Goal: Task Accomplishment & Management: Manage account settings

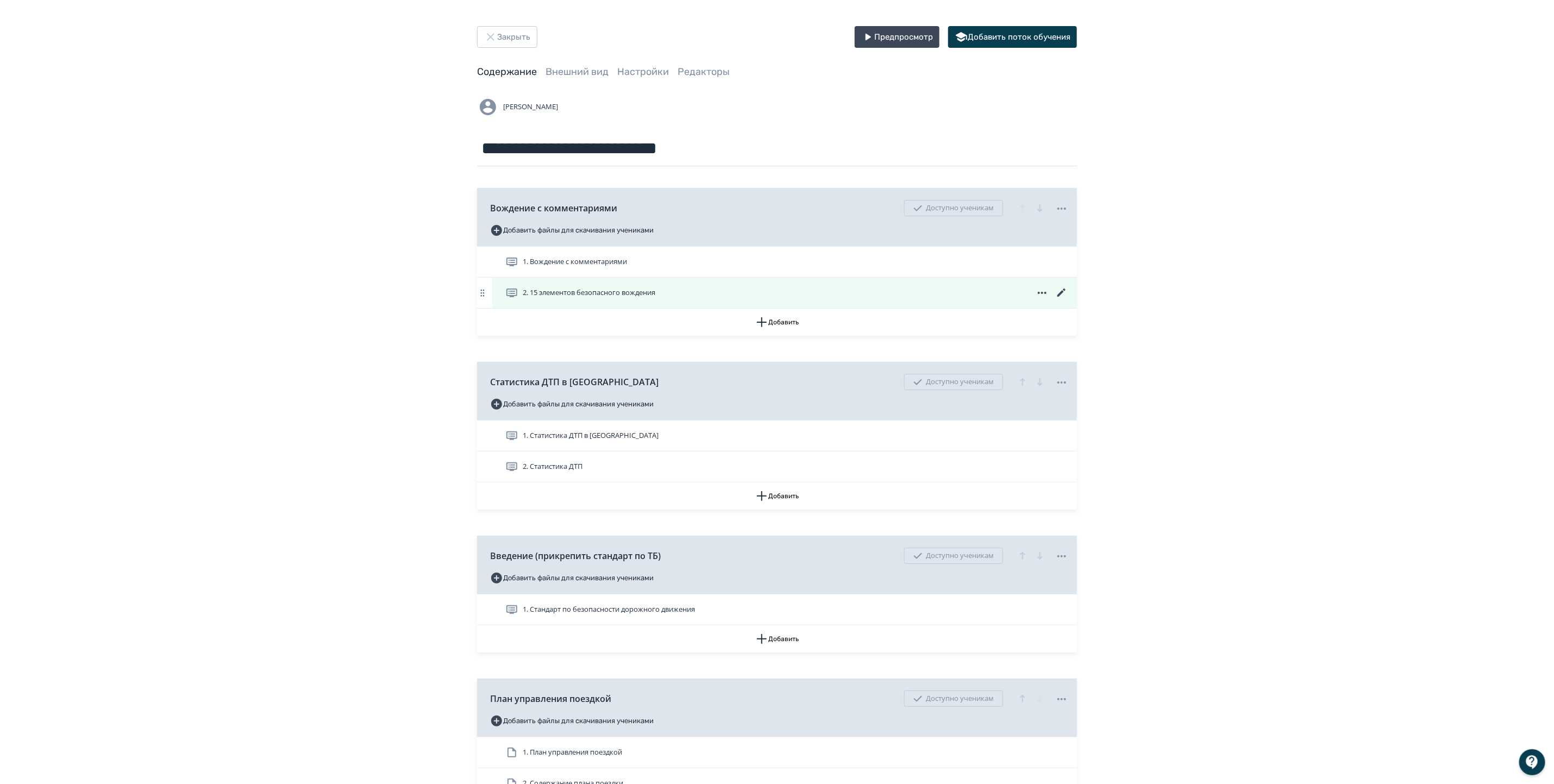
click at [1063, 291] on icon at bounding box center [1061, 292] width 13 height 13
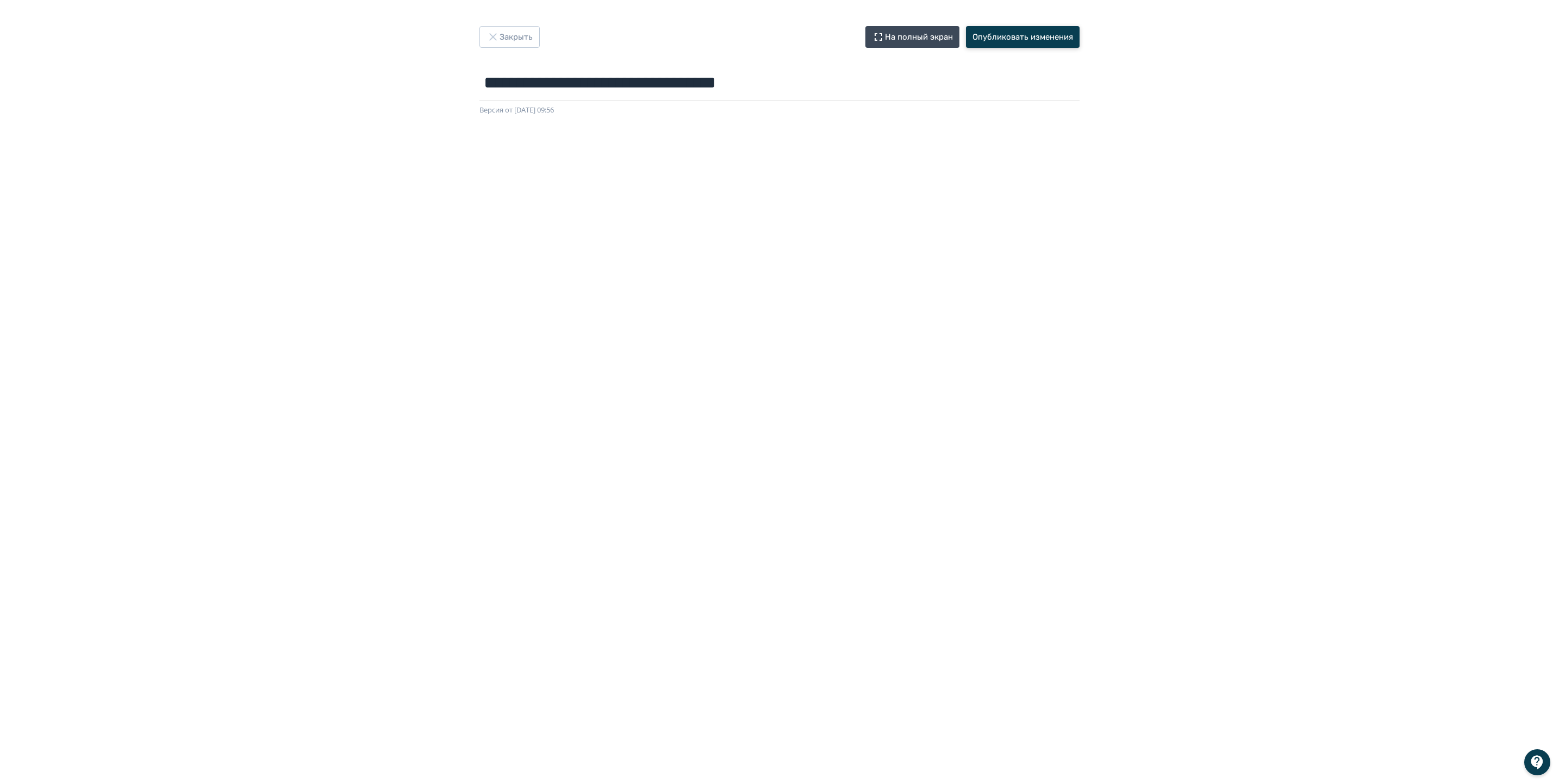
click at [1047, 35] on button "Опубликовать изменения" at bounding box center [1023, 36] width 113 height 22
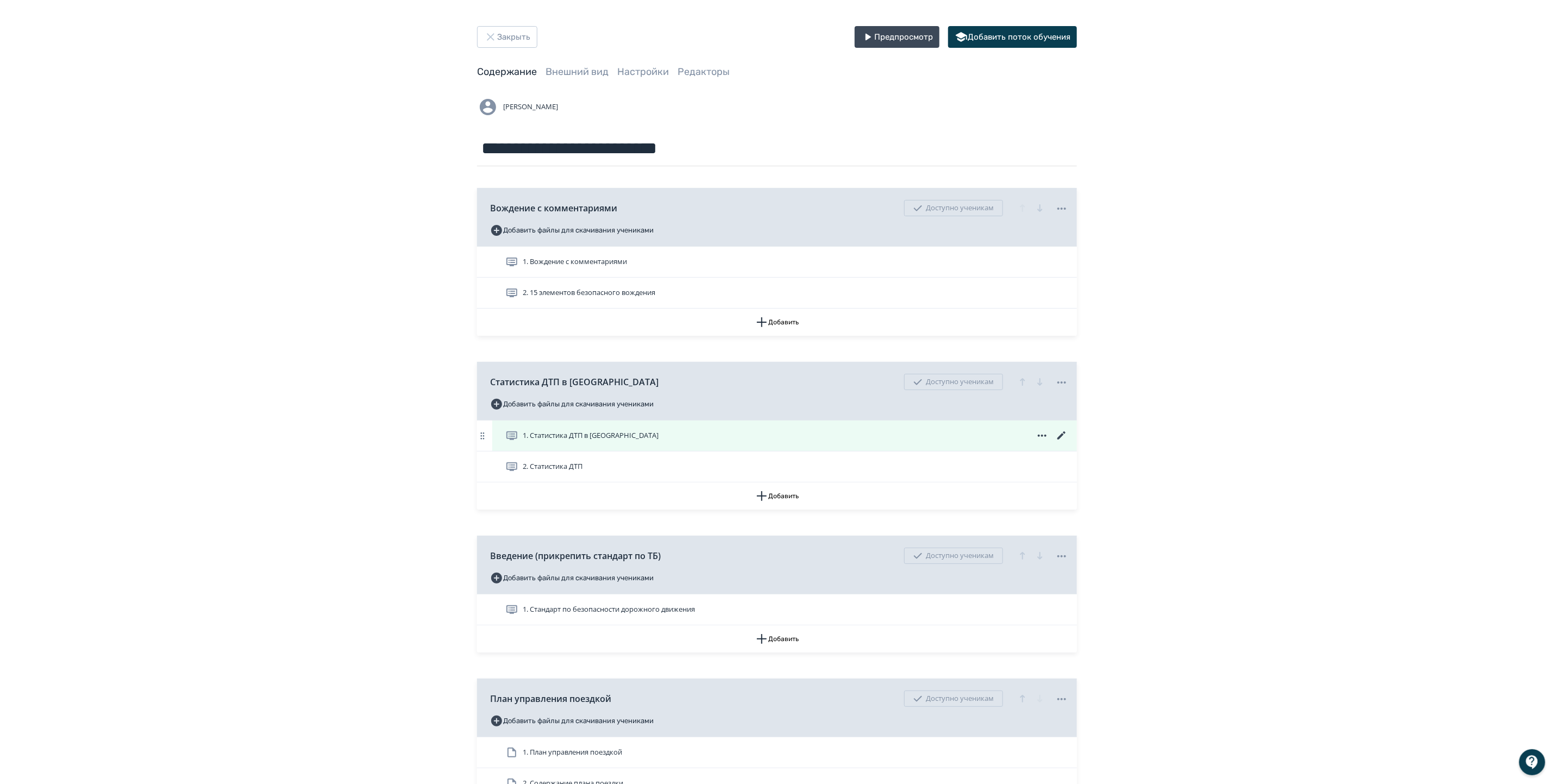
click at [1062, 437] on icon at bounding box center [1061, 435] width 8 height 8
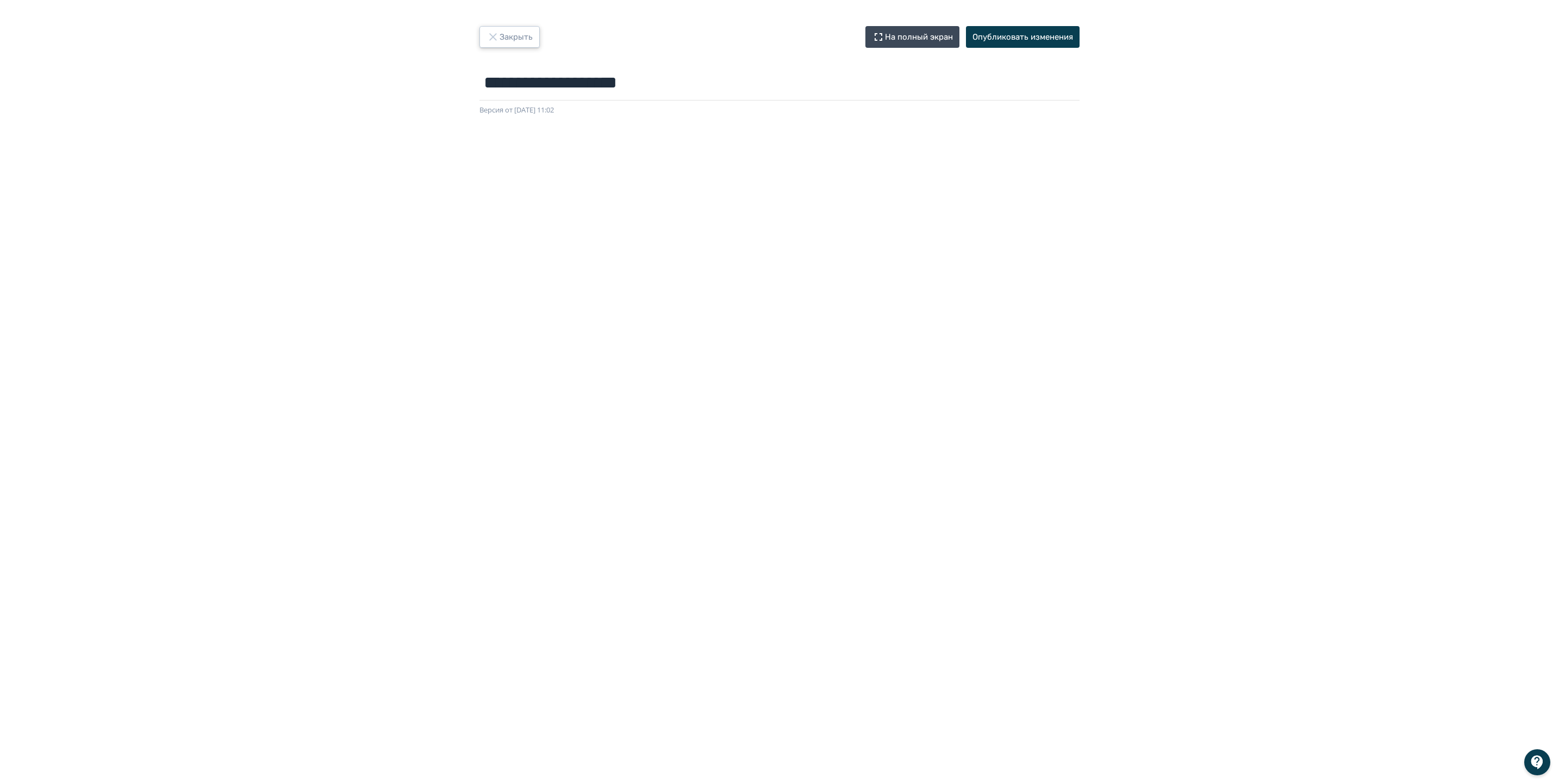
click at [492, 33] on icon "button" at bounding box center [493, 36] width 13 height 13
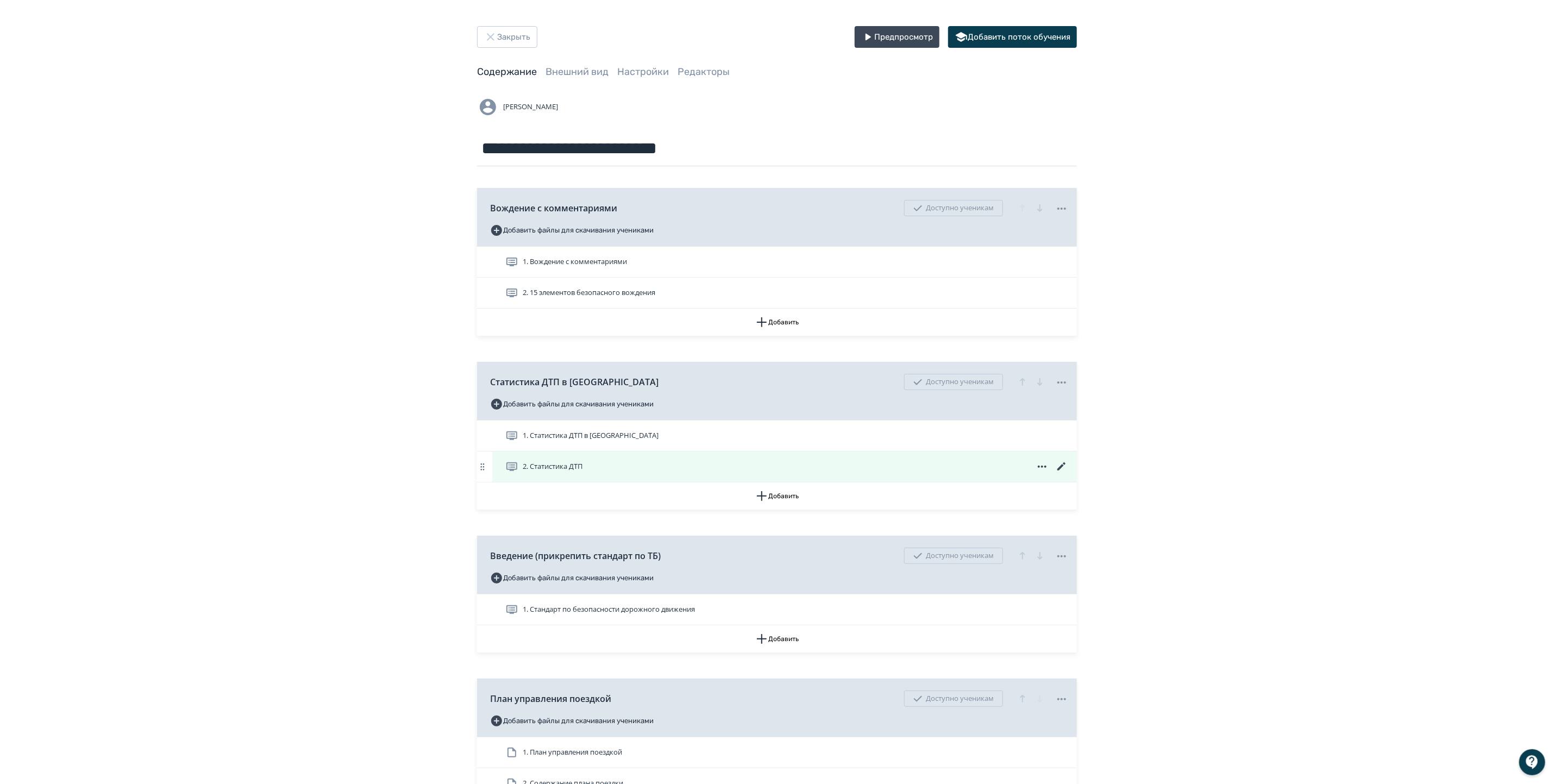
click at [1061, 469] on icon at bounding box center [1061, 466] width 8 height 8
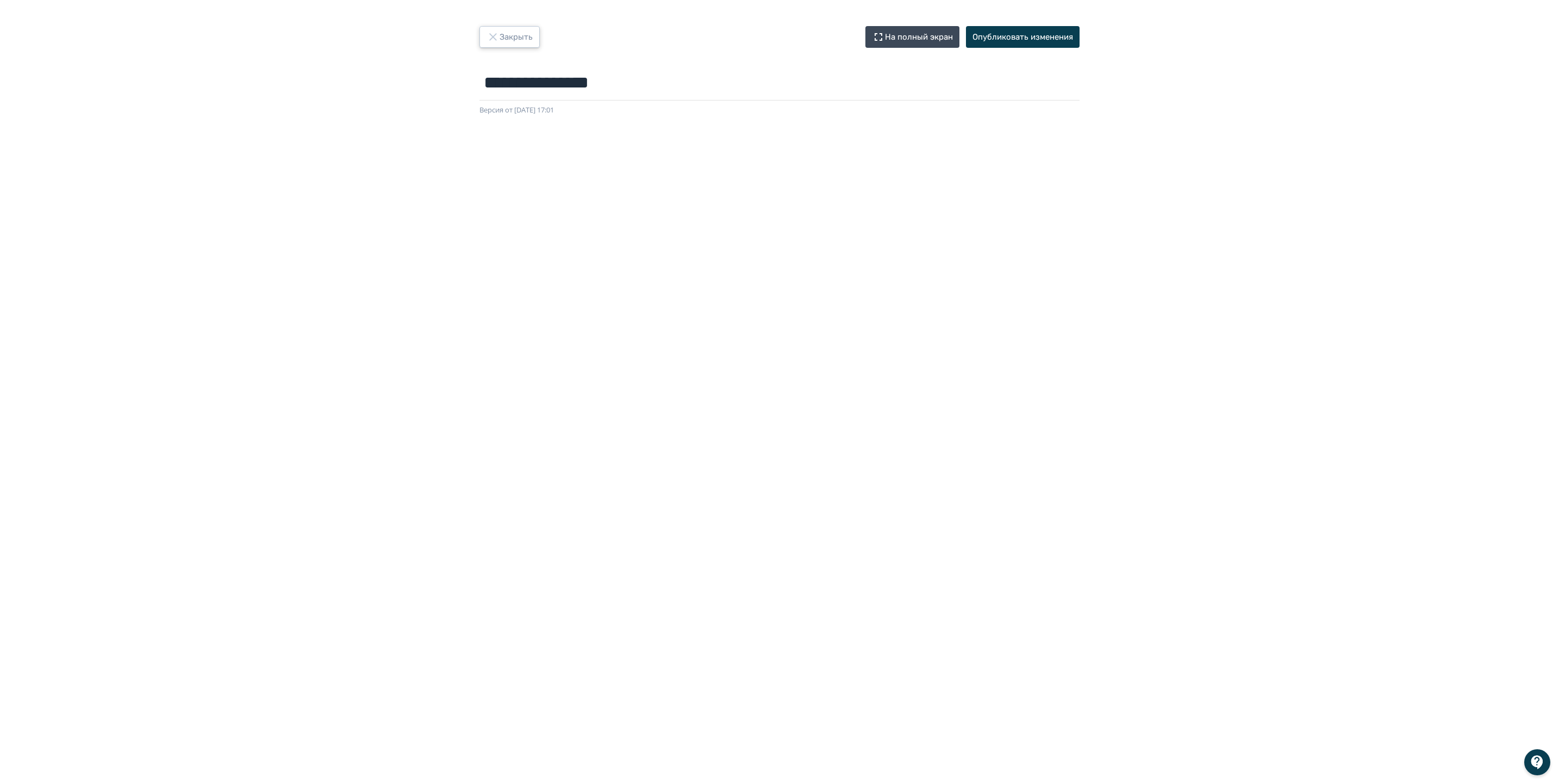
click at [509, 38] on button "Закрыть" at bounding box center [510, 36] width 60 height 22
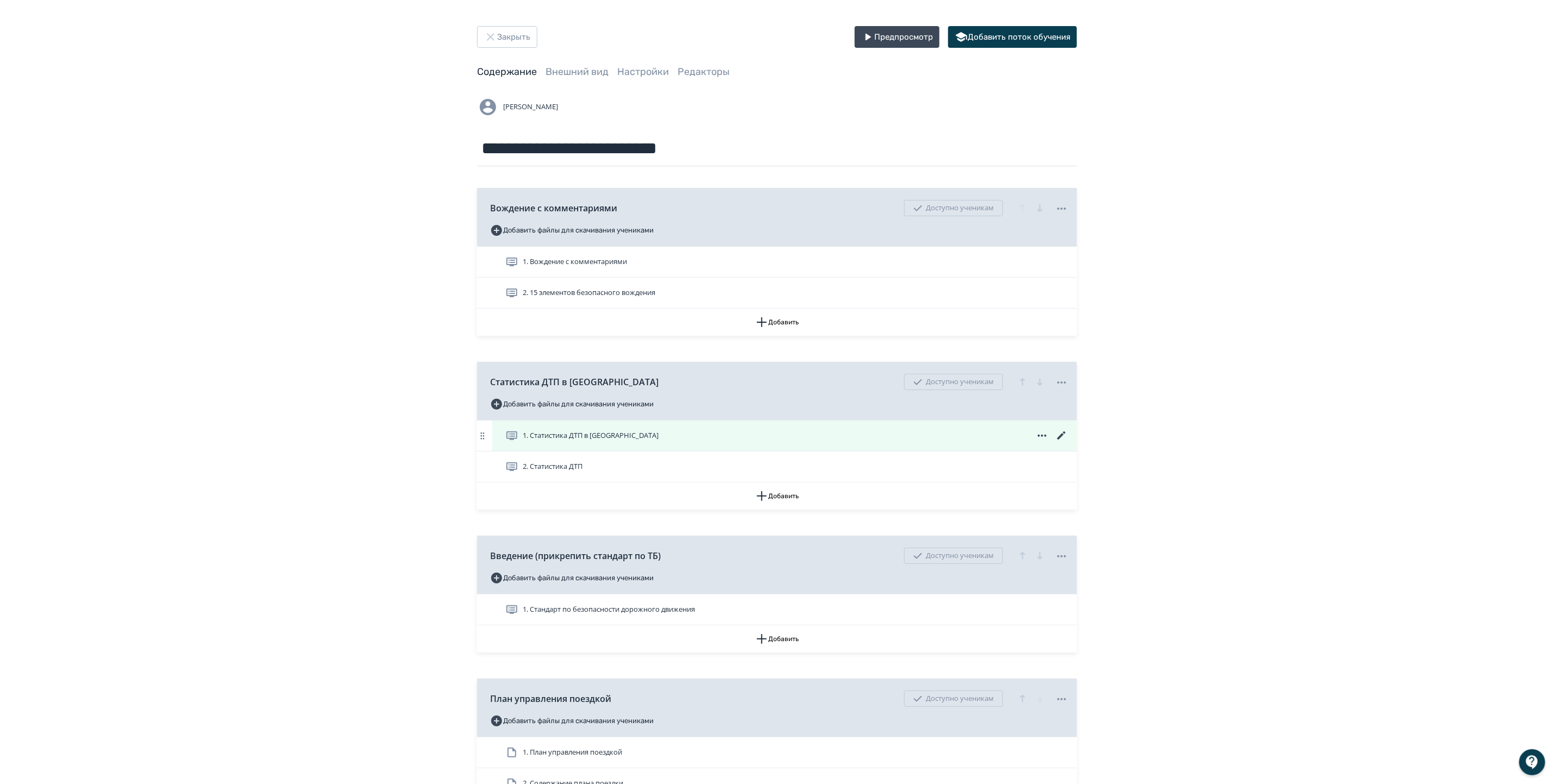
click at [1065, 436] on icon at bounding box center [1061, 436] width 13 height 13
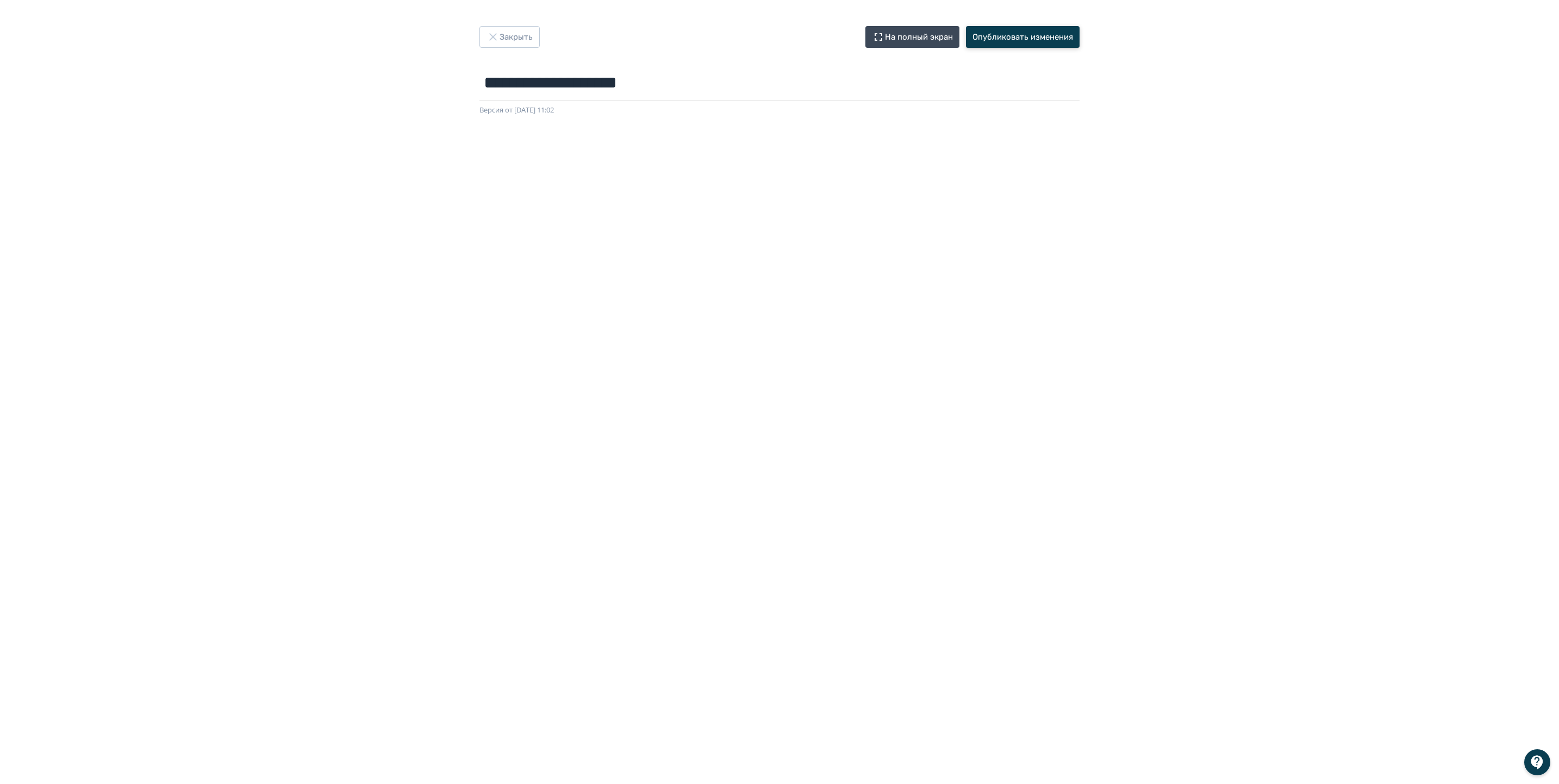
click at [1062, 35] on button "Опубликовать изменения" at bounding box center [1023, 36] width 113 height 22
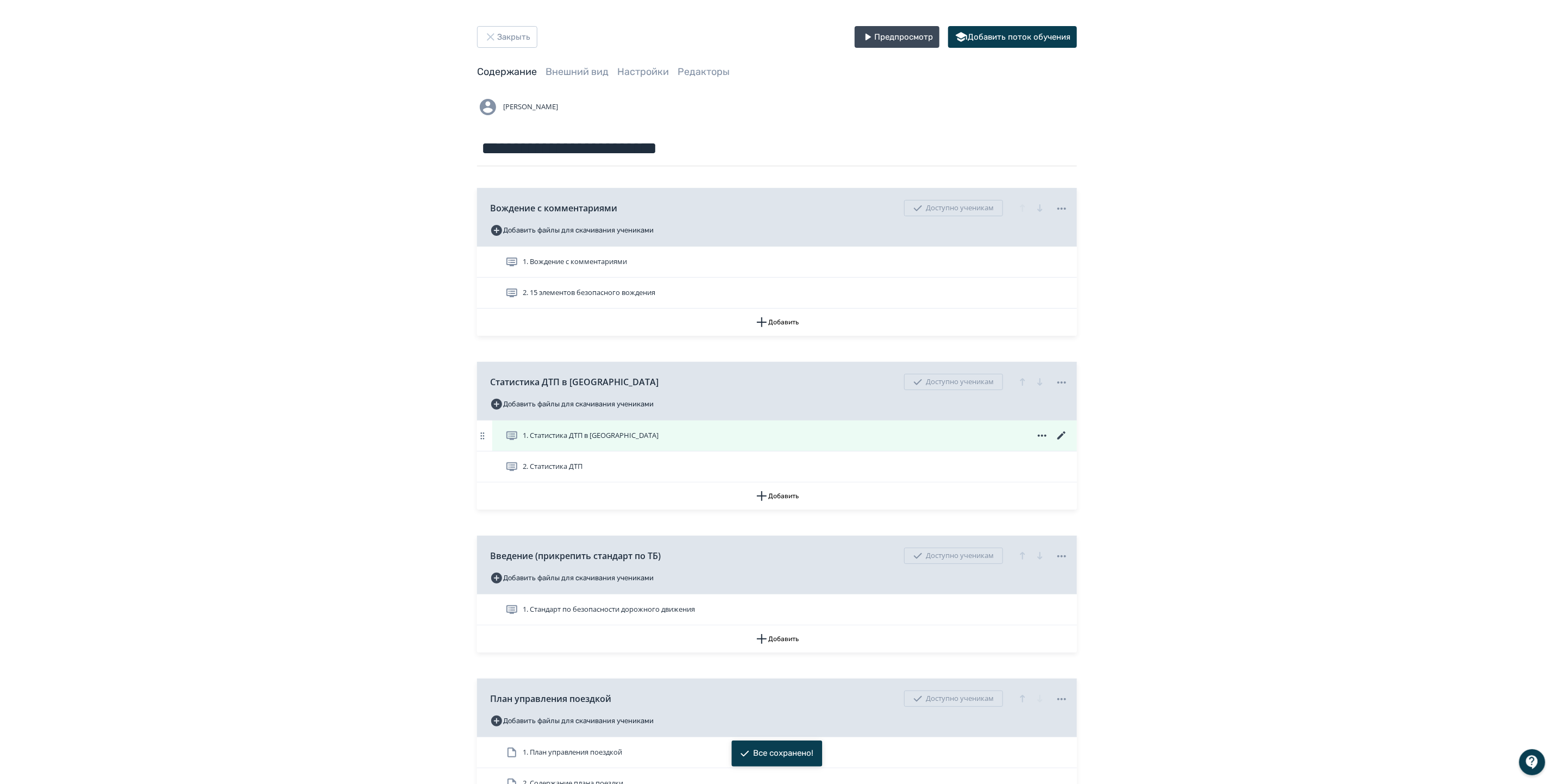
click at [561, 438] on span "1. Статистика ДТП в [GEOGRAPHIC_DATA]" at bounding box center [590, 436] width 136 height 11
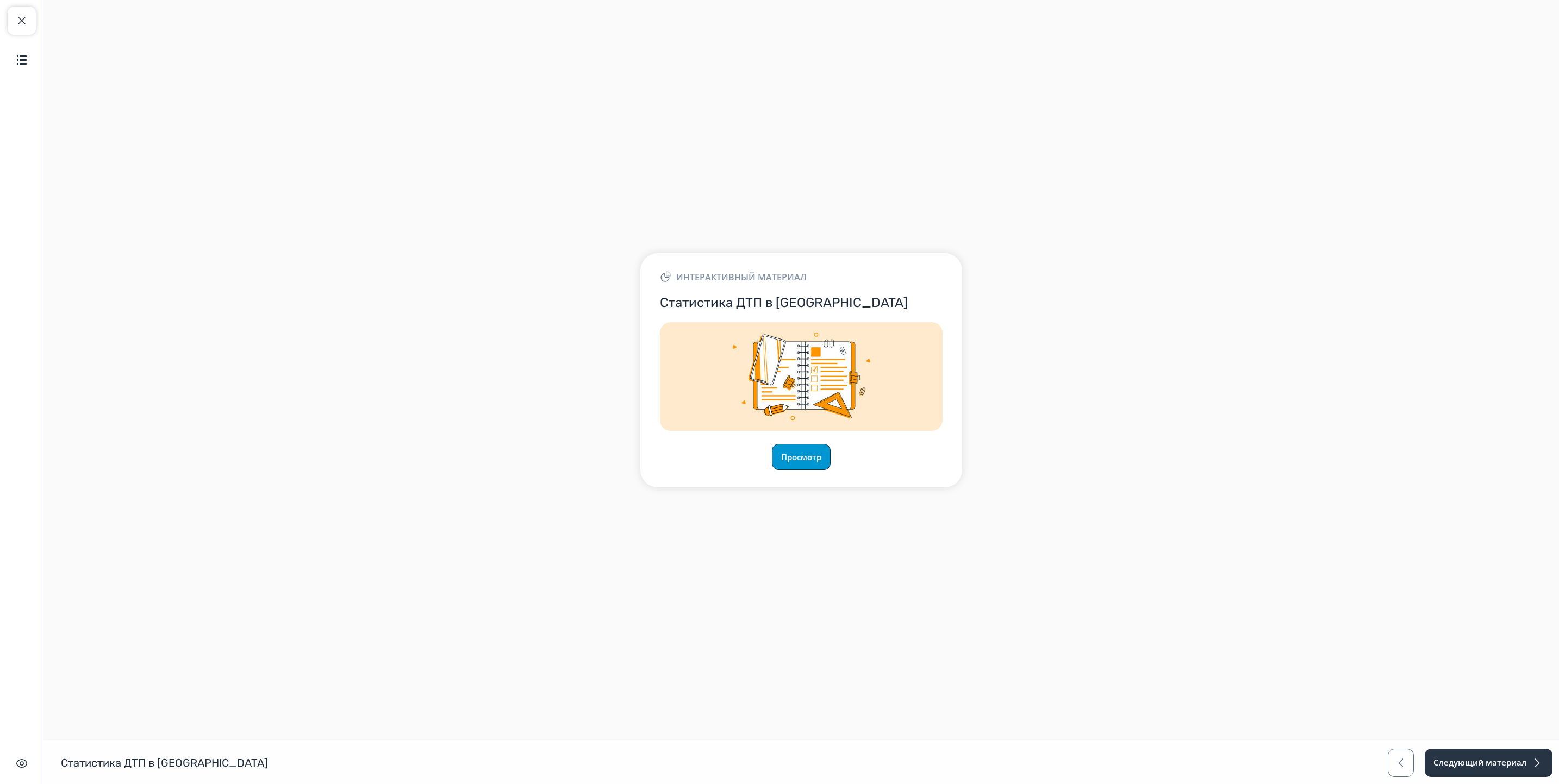
click at [807, 463] on button "Просмотр" at bounding box center [801, 456] width 58 height 26
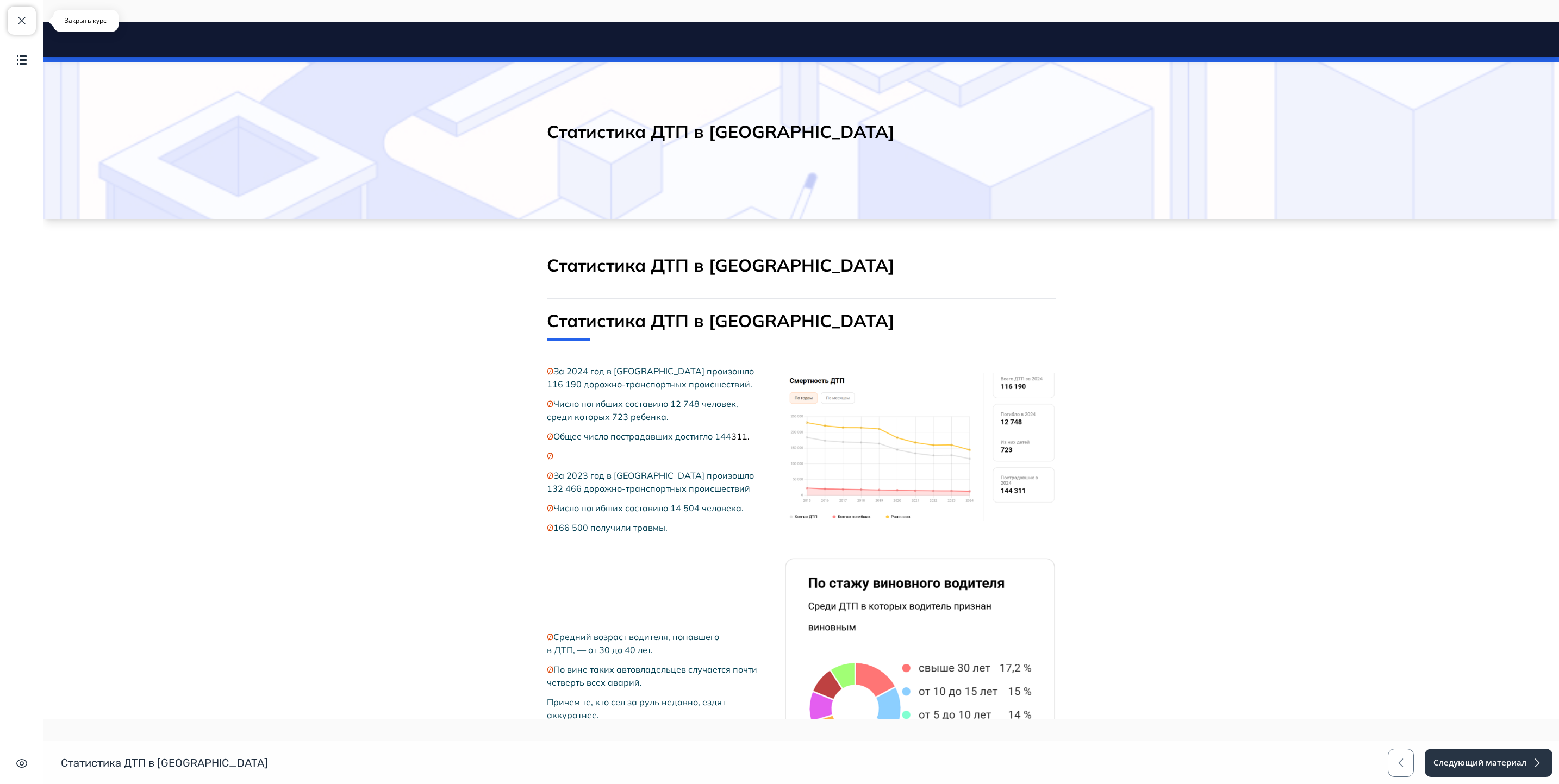
click at [17, 18] on span "button" at bounding box center [21, 20] width 13 height 13
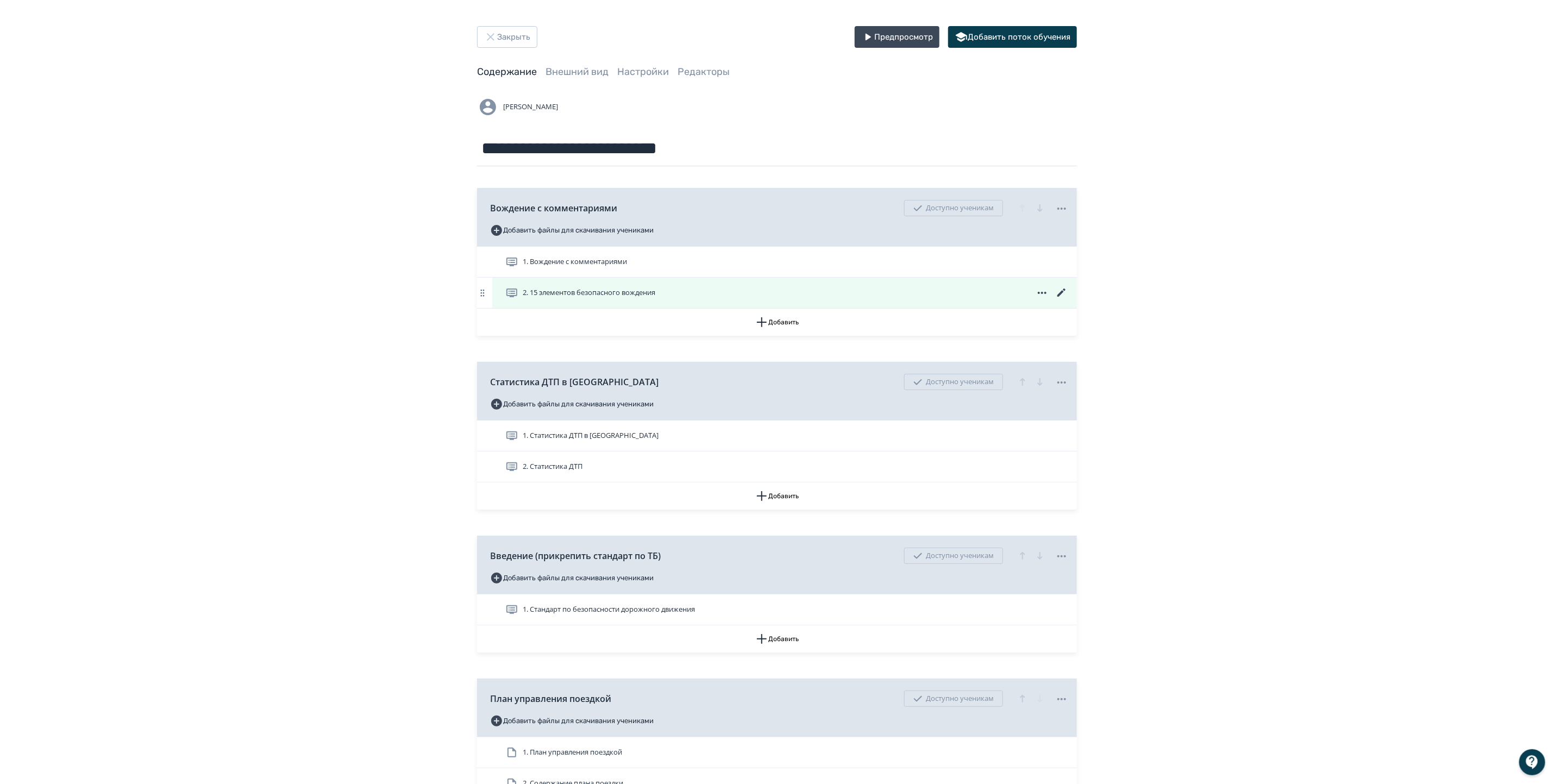
click at [649, 296] on span "2. 15 элементов безопасного вождения" at bounding box center [589, 293] width 133 height 11
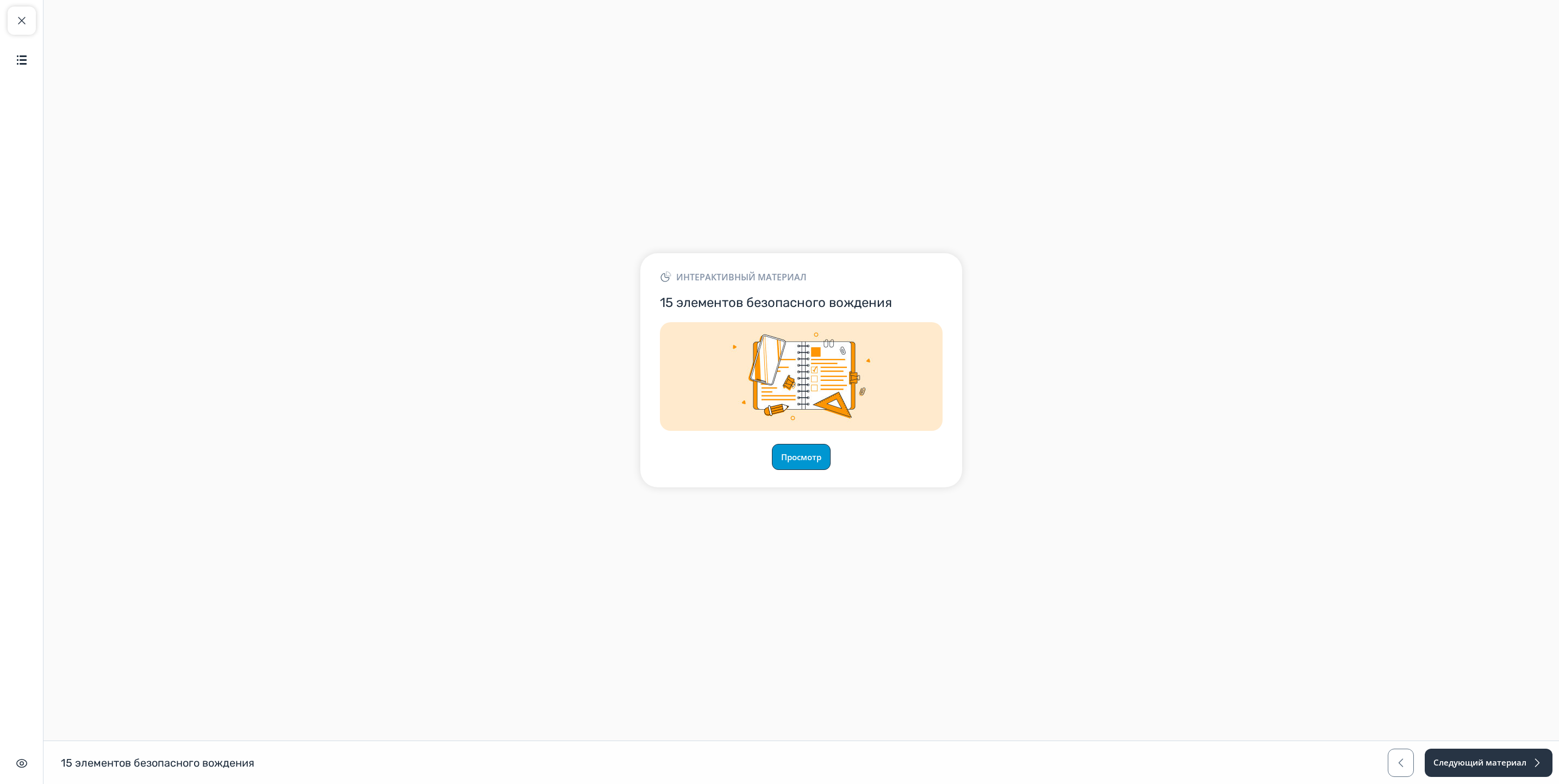
click at [818, 454] on button "Просмотр" at bounding box center [801, 456] width 58 height 26
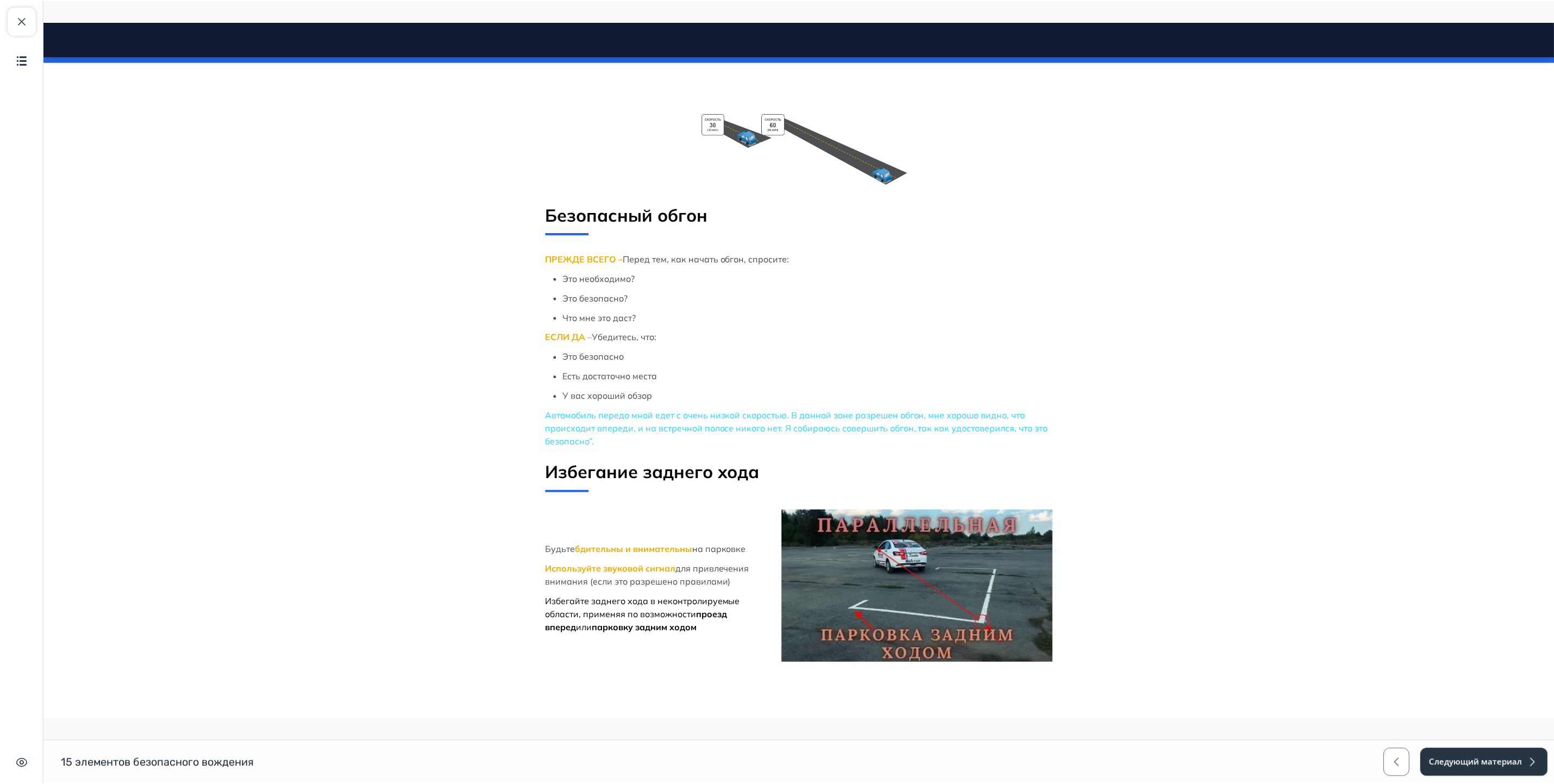
scroll to position [3566, 0]
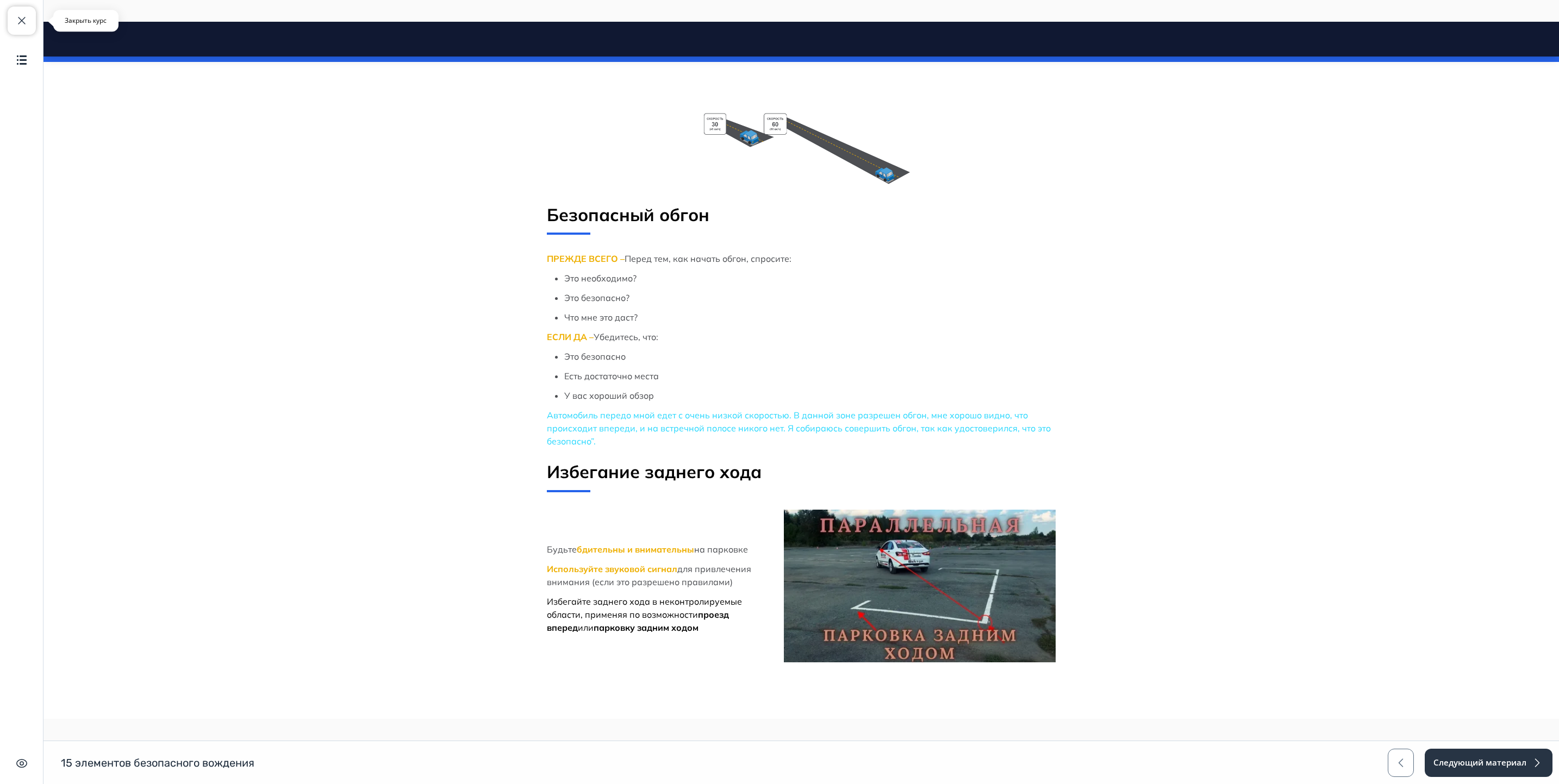
click at [27, 20] on span "button" at bounding box center [21, 20] width 13 height 13
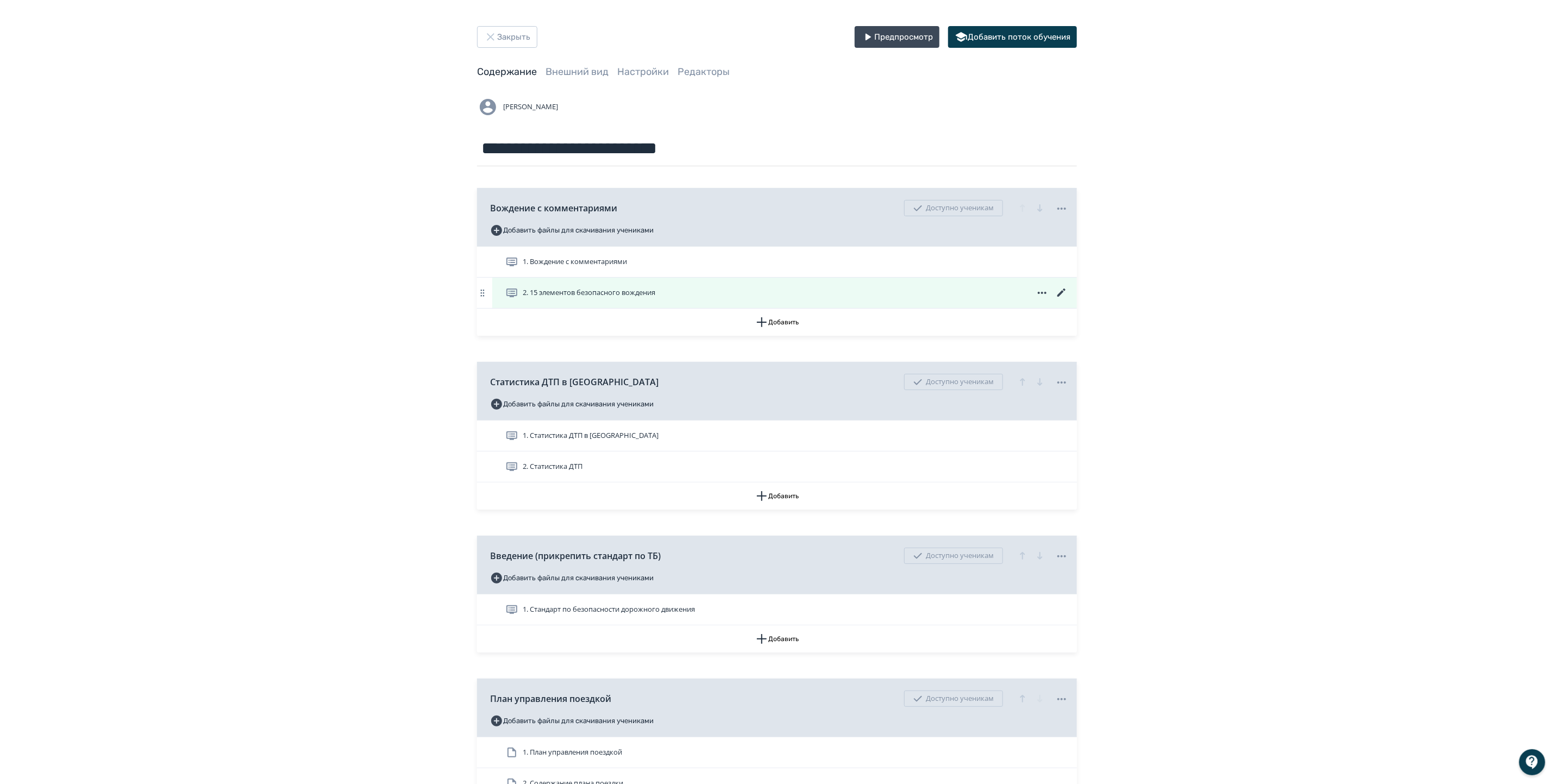
click at [1061, 292] on icon at bounding box center [1061, 292] width 13 height 13
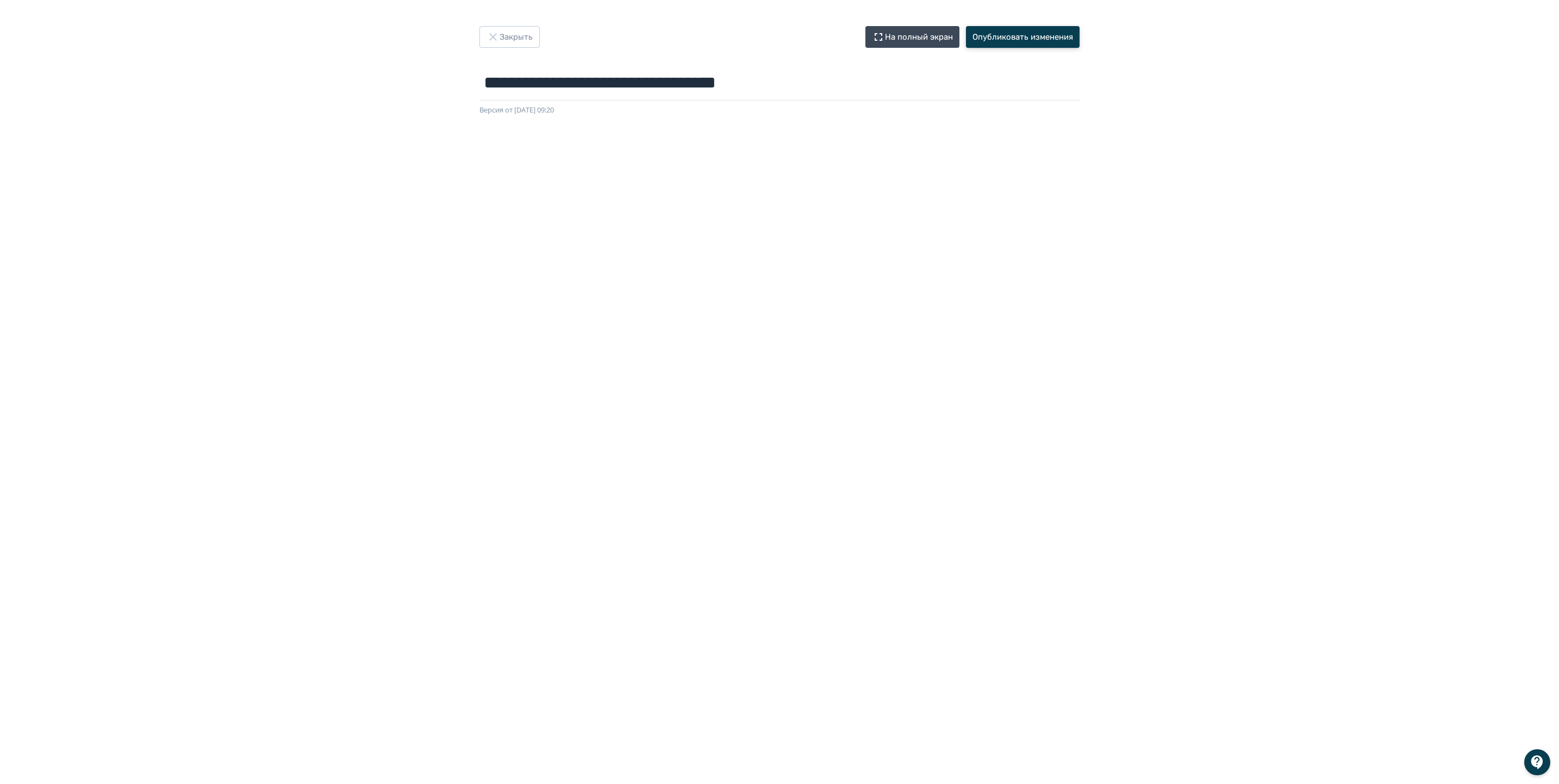
click at [1002, 38] on button "Опубликовать изменения" at bounding box center [1023, 36] width 113 height 22
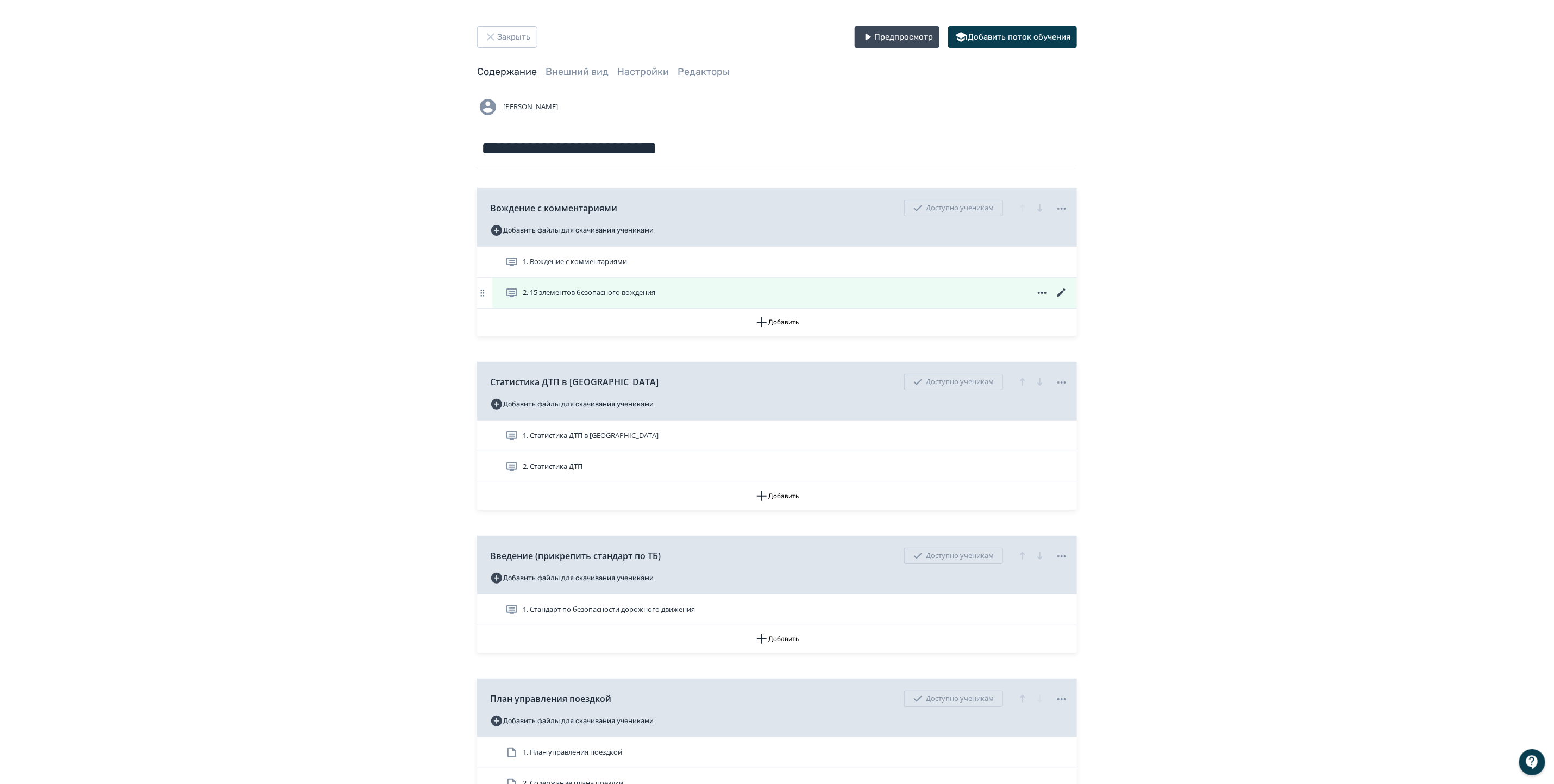
click at [1061, 291] on icon at bounding box center [1061, 292] width 13 height 13
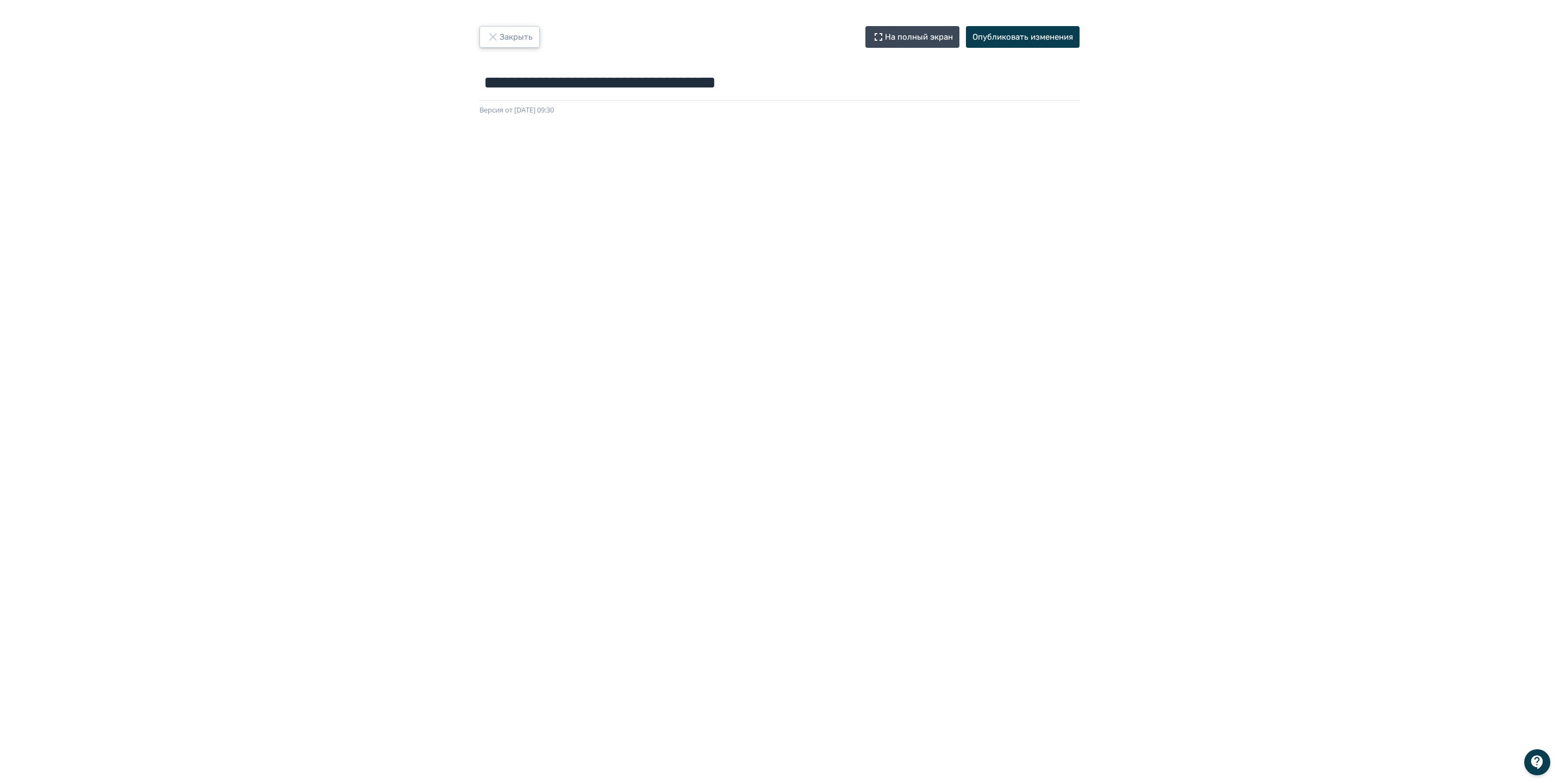
click at [507, 36] on button "Закрыть" at bounding box center [510, 36] width 60 height 22
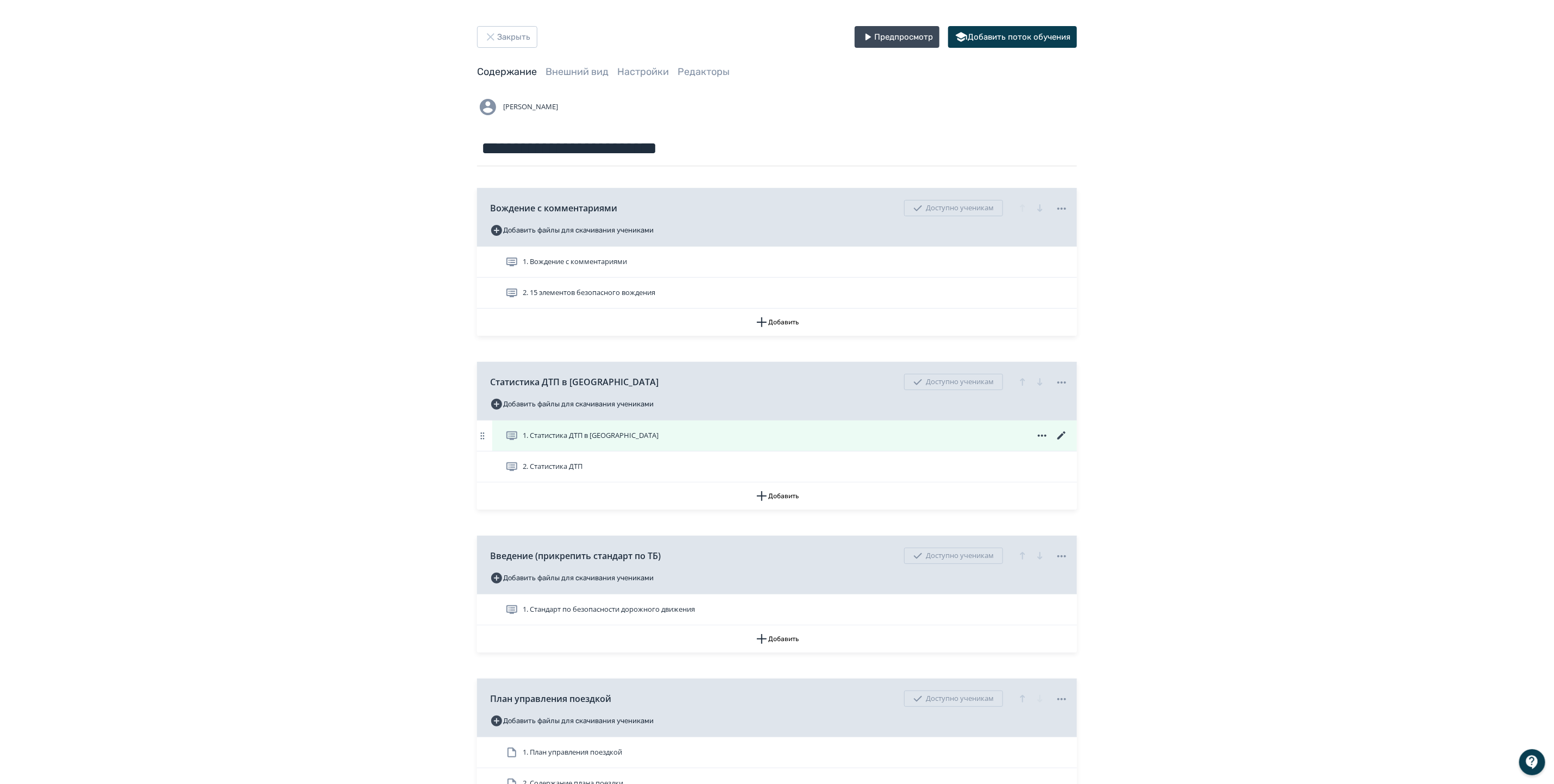
click at [1064, 437] on icon at bounding box center [1061, 436] width 13 height 13
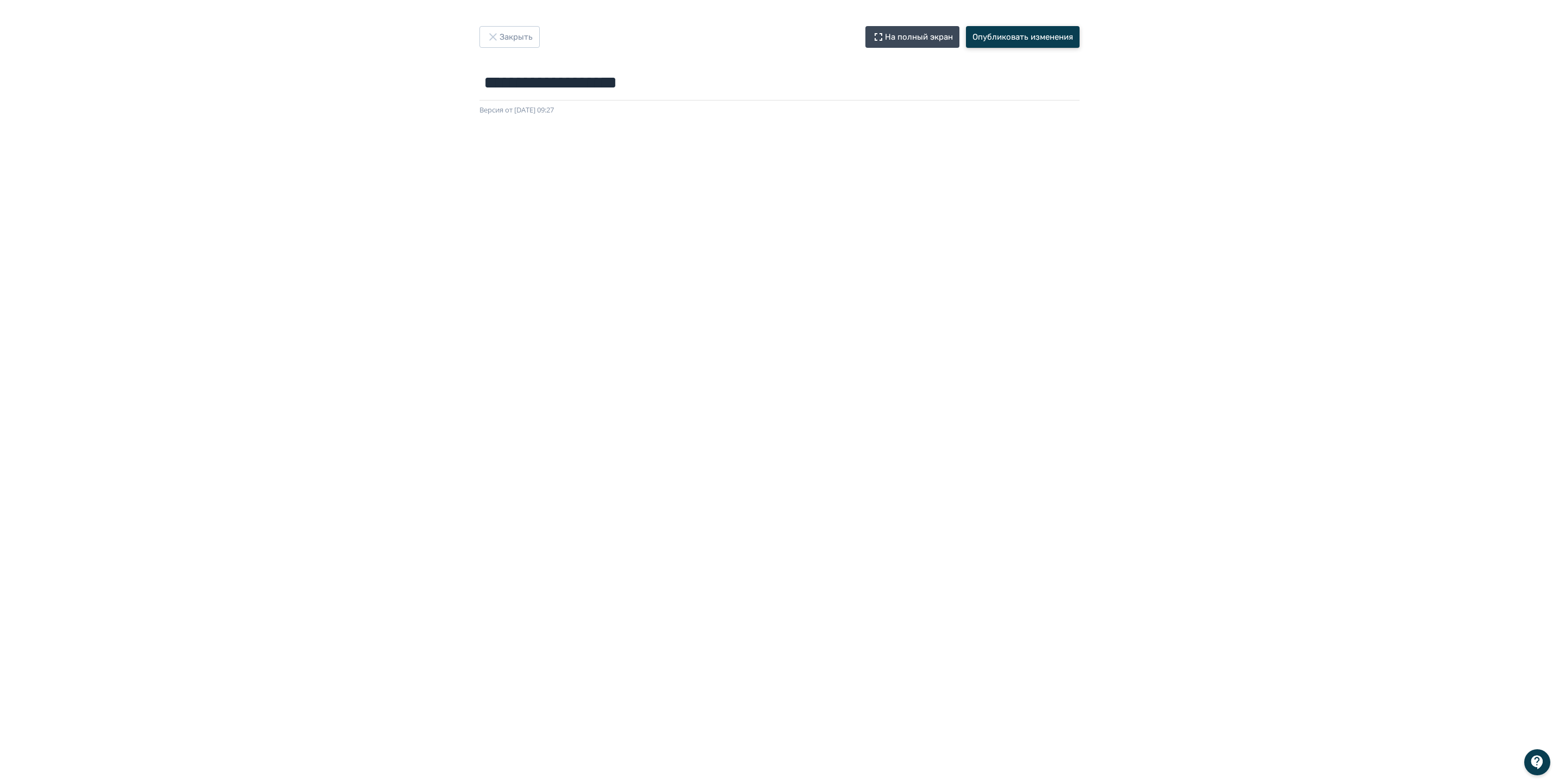
click at [1041, 35] on button "Опубликовать изменения" at bounding box center [1023, 36] width 113 height 22
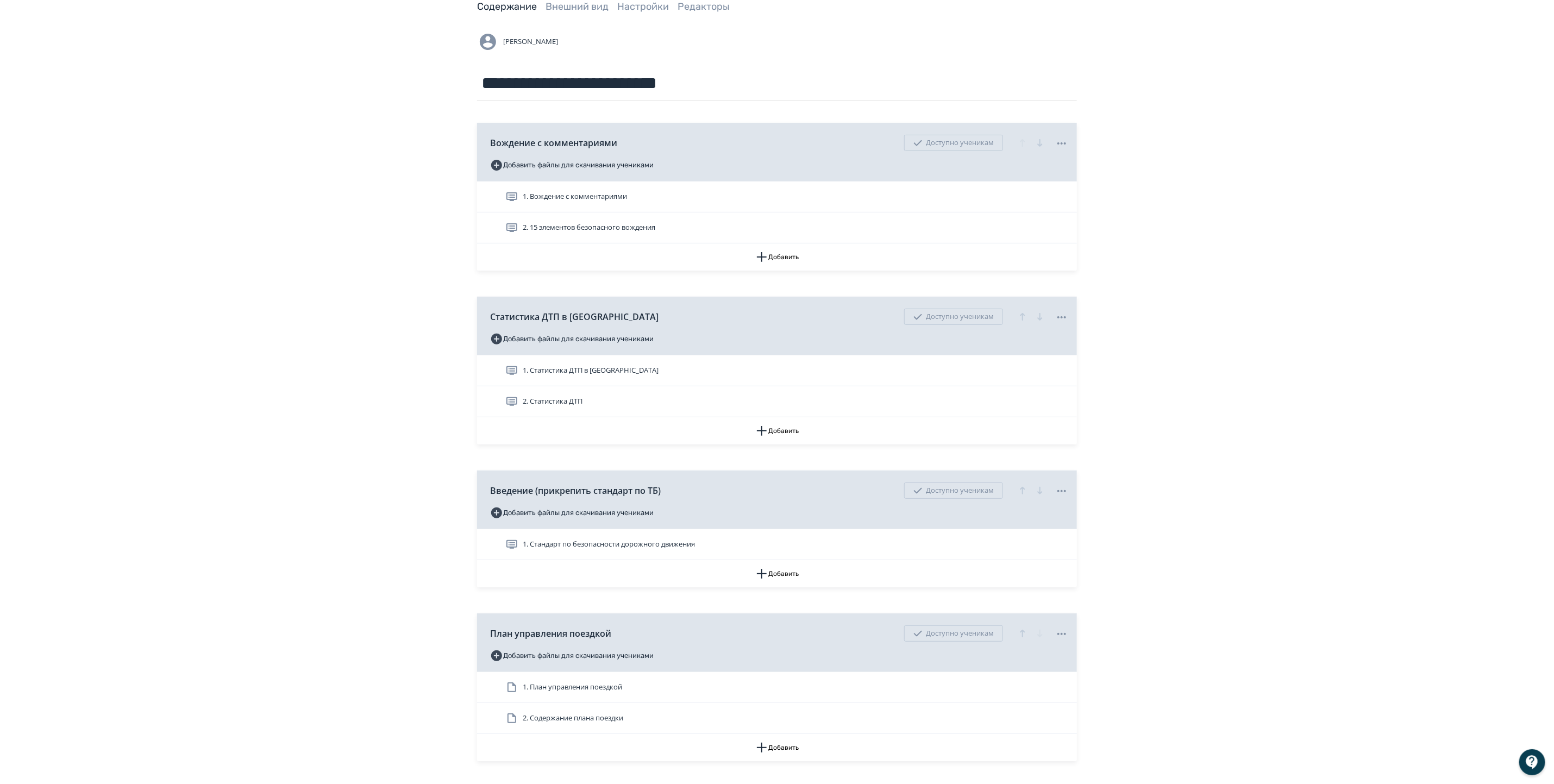
scroll to position [136, 0]
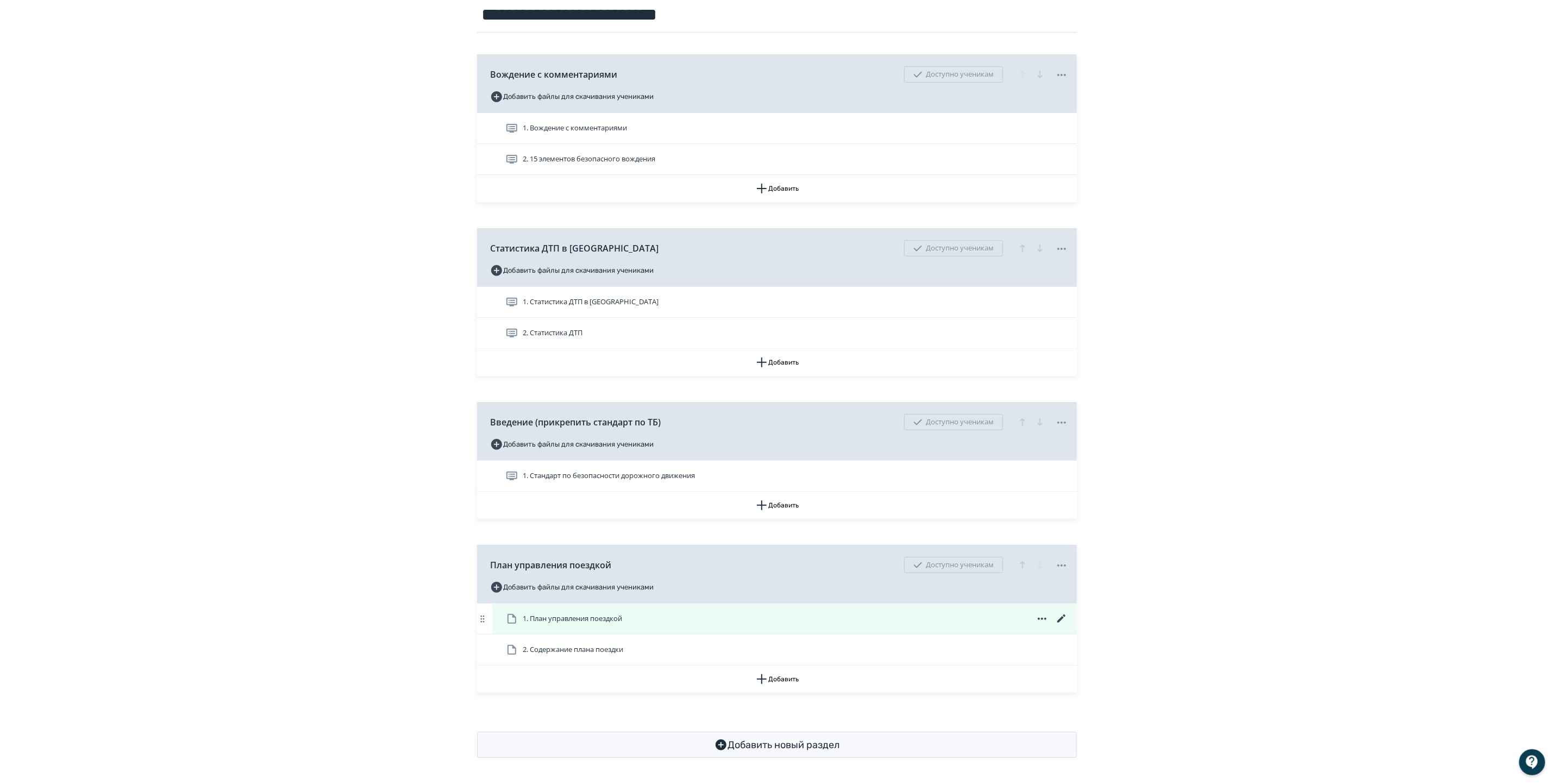
click at [622, 615] on span "1. План управления поездкой" at bounding box center [572, 619] width 99 height 11
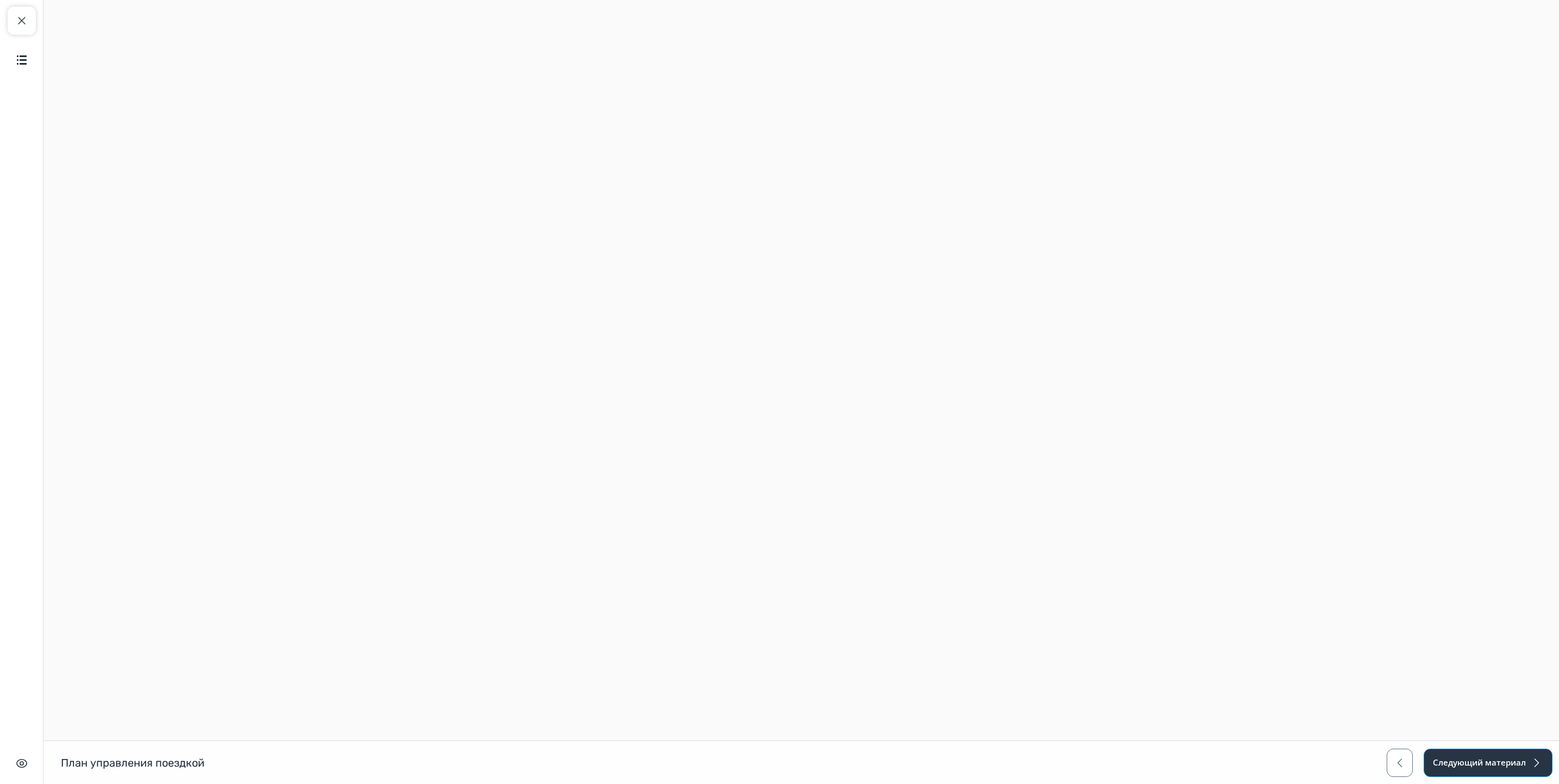
click at [1466, 763] on button "Следующий материал" at bounding box center [1488, 763] width 129 height 28
click at [1460, 762] on div "Следующий материал" at bounding box center [1470, 763] width 165 height 28
click at [23, 18] on span "button" at bounding box center [21, 20] width 13 height 13
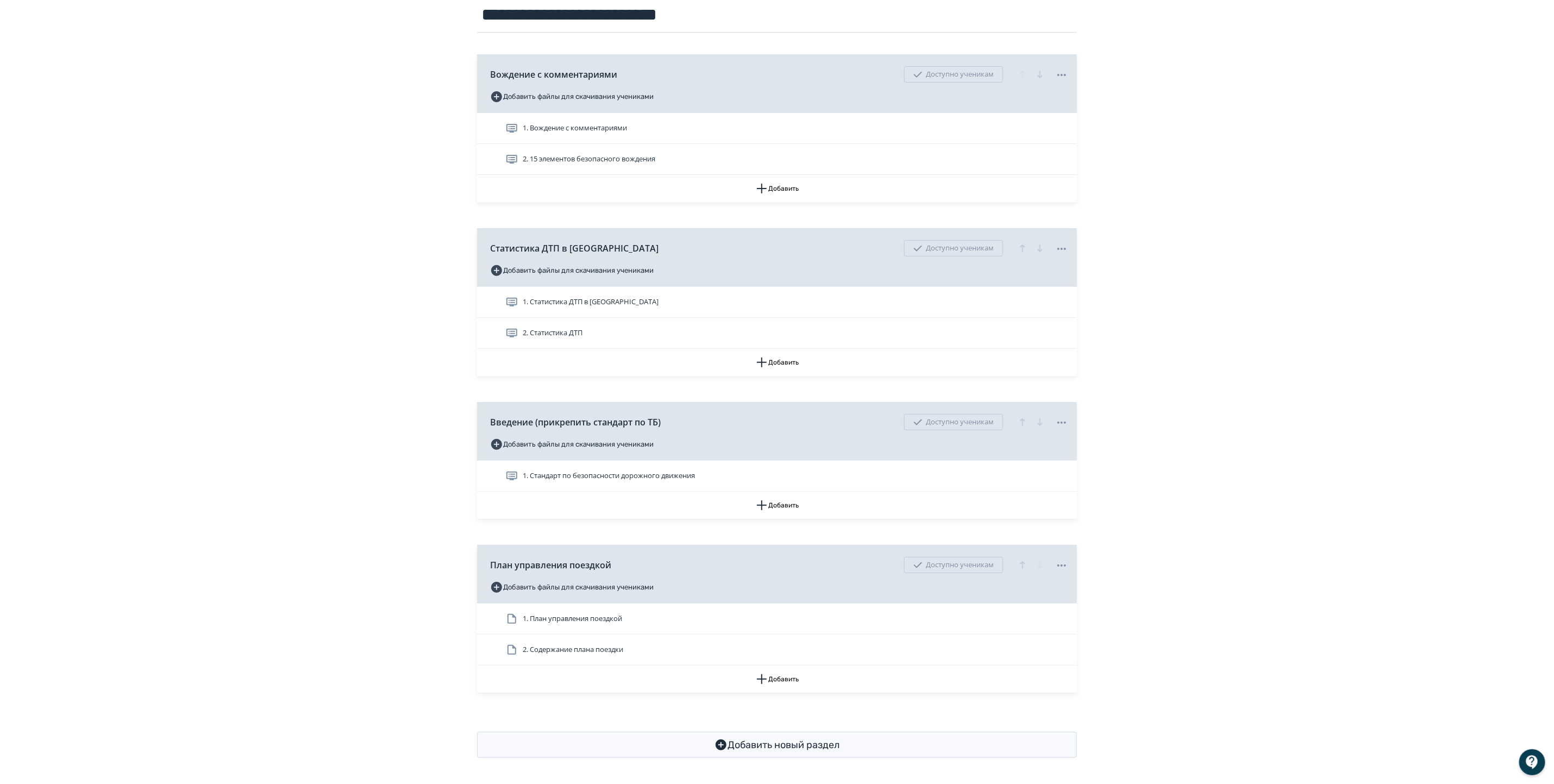
scroll to position [136, 0]
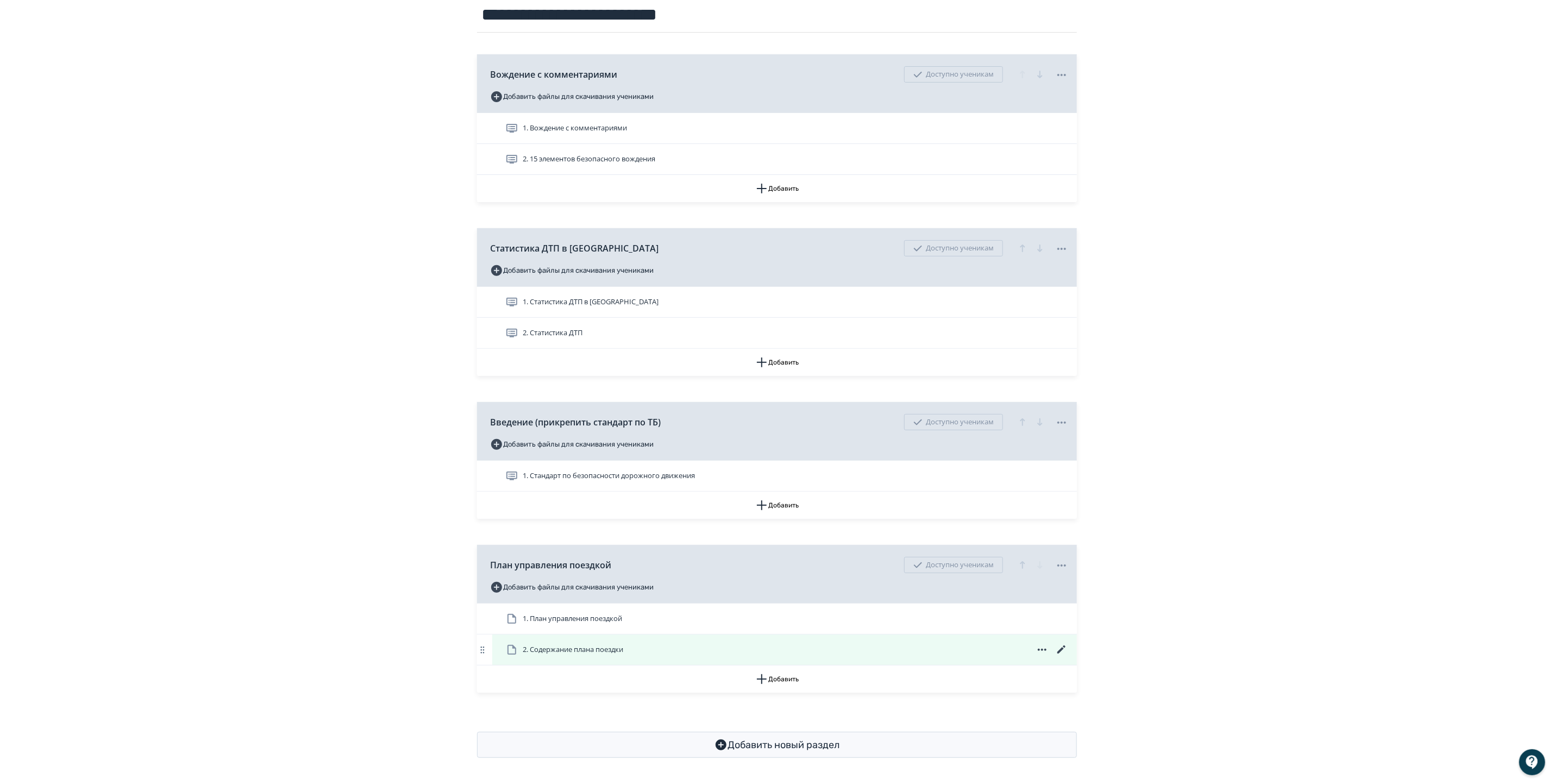
click at [1062, 646] on icon at bounding box center [1061, 649] width 13 height 13
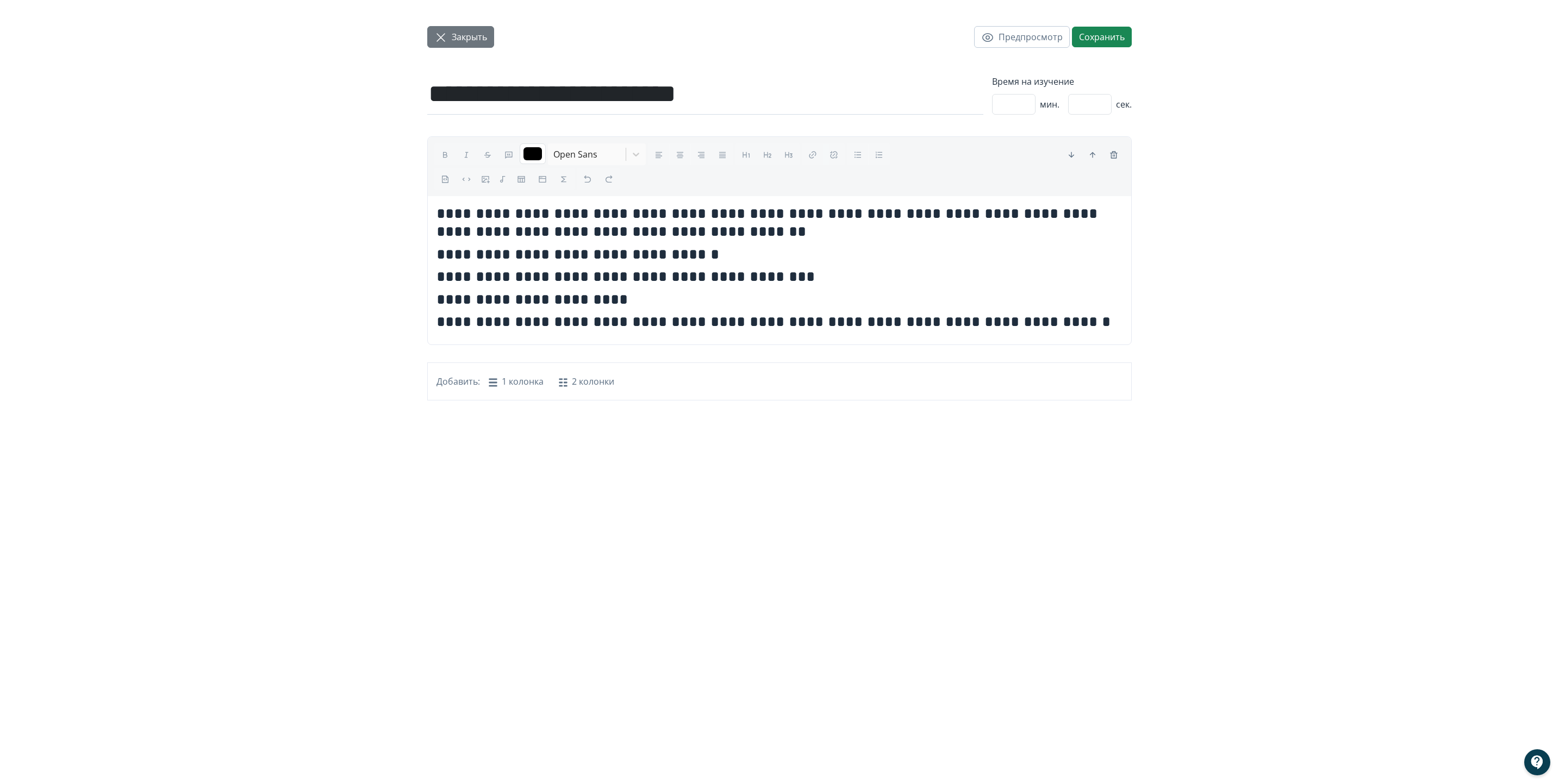
click at [454, 37] on span "Закрыть" at bounding box center [470, 36] width 35 height 13
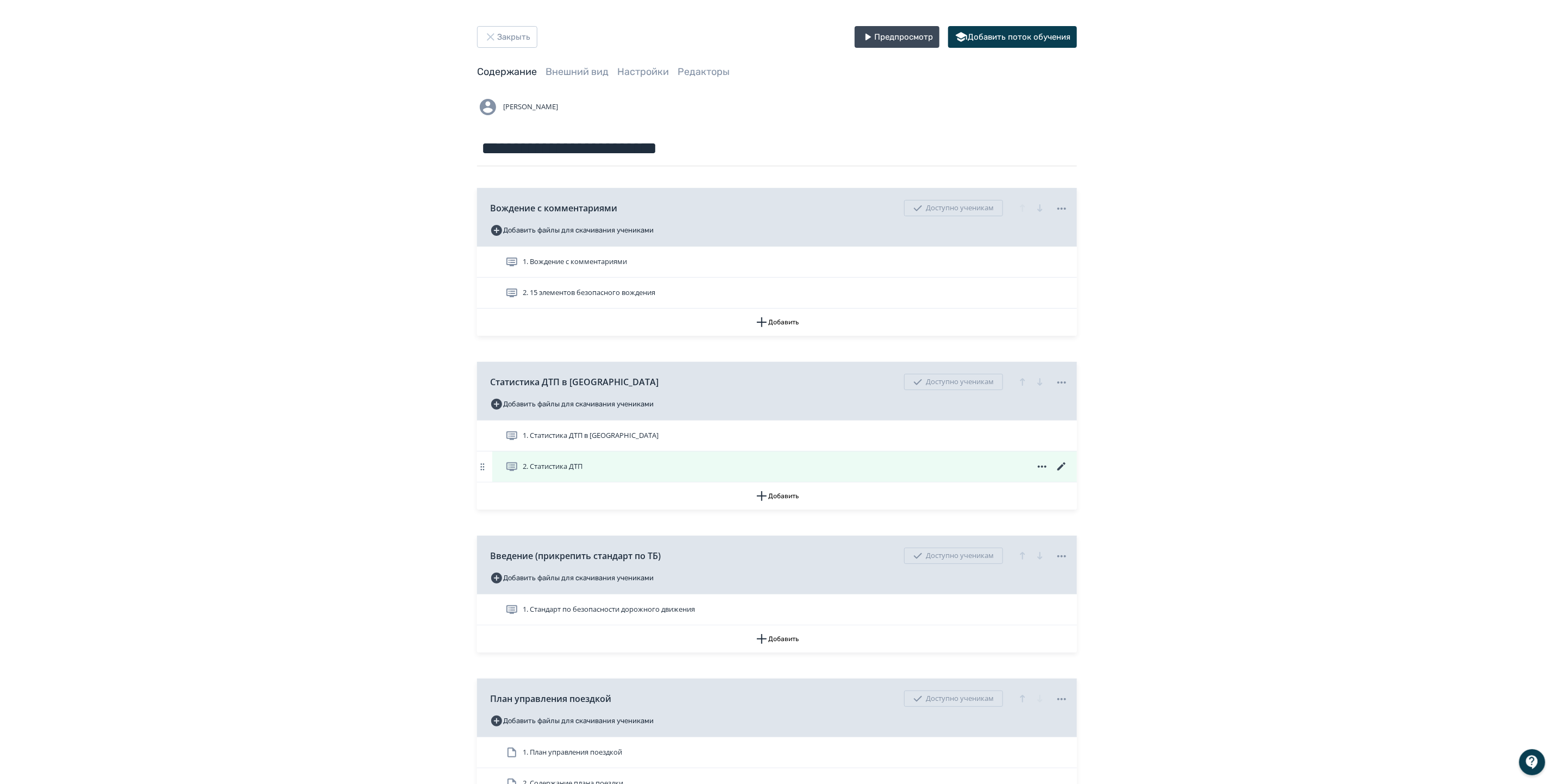
click at [1059, 470] on icon at bounding box center [1061, 466] width 8 height 8
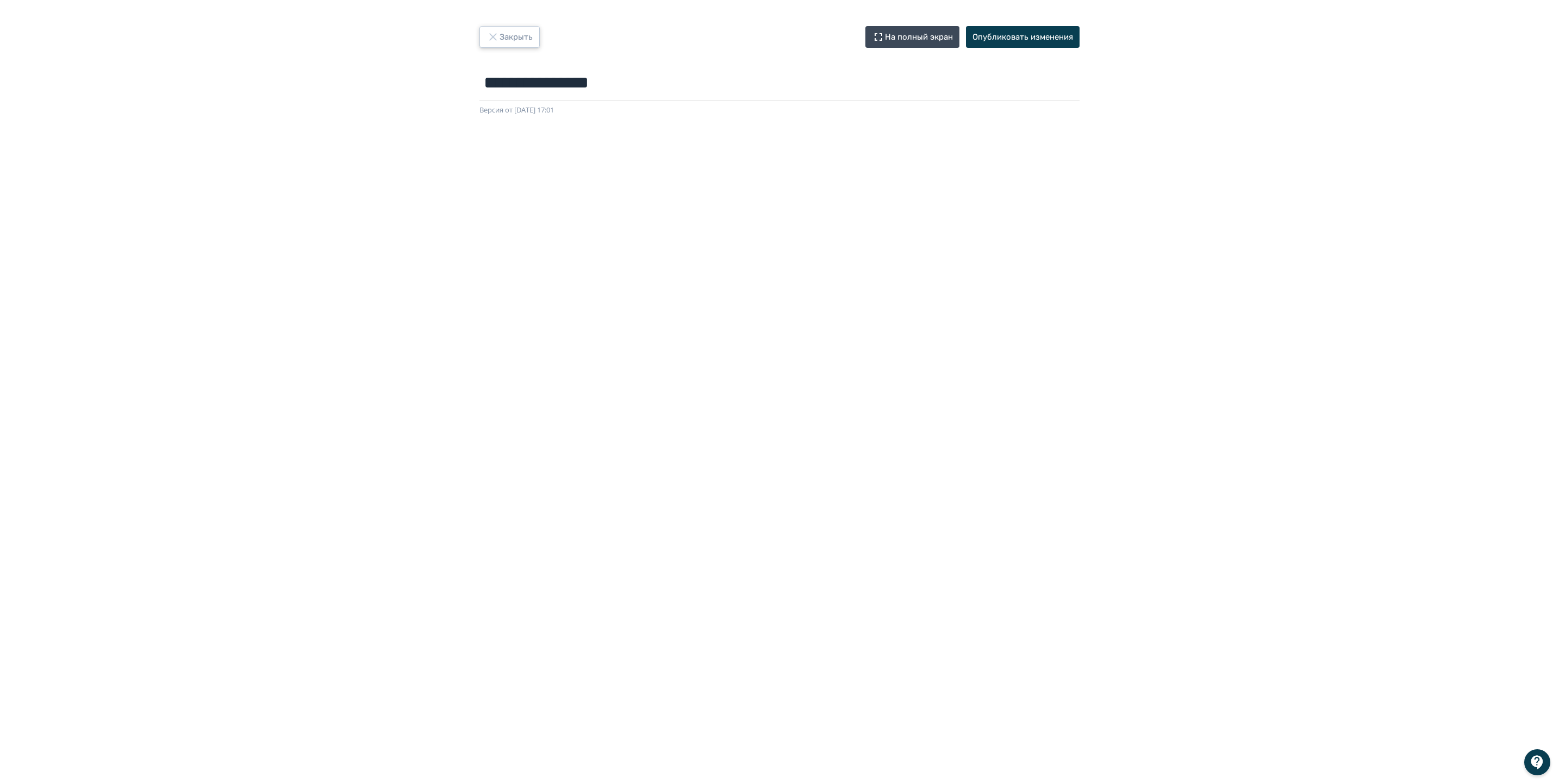
click at [497, 40] on icon "button" at bounding box center [493, 36] width 13 height 13
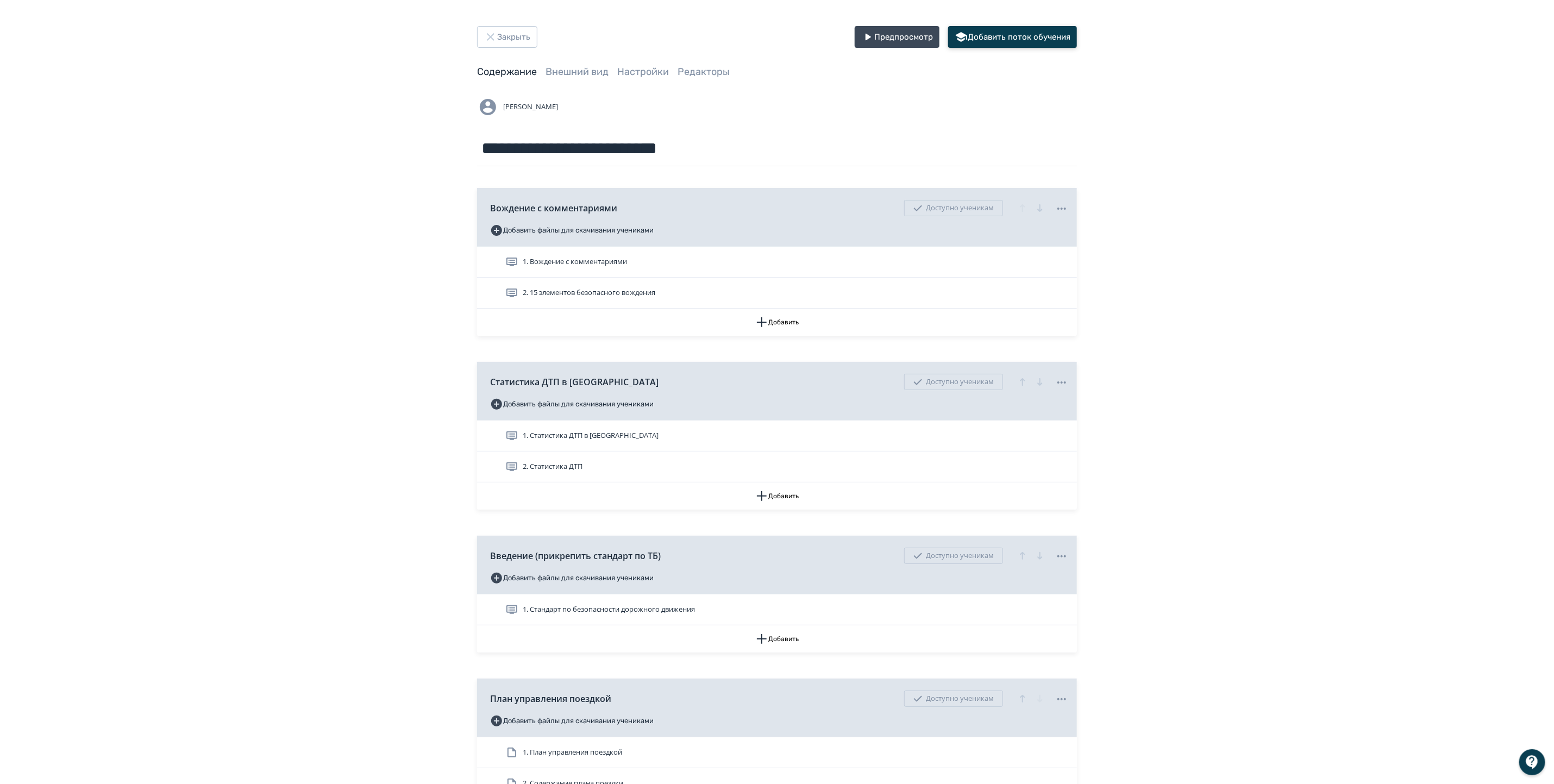
drag, startPoint x: 1006, startPoint y: 36, endPoint x: 1224, endPoint y: 73, distance: 221.1
click at [1008, 35] on button "Добавить поток обучения" at bounding box center [1012, 36] width 128 height 22
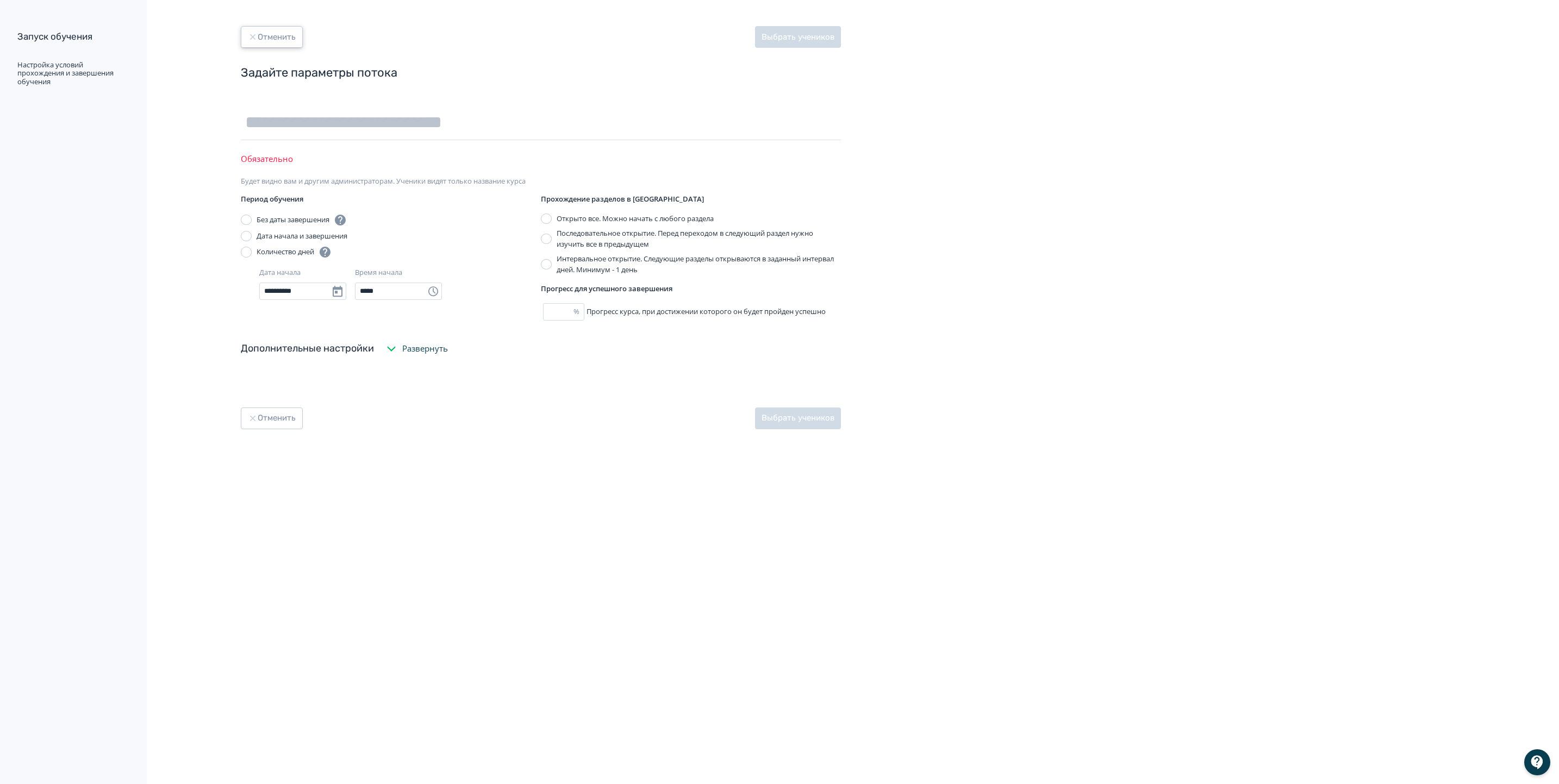
click at [269, 40] on button "Отменить" at bounding box center [272, 36] width 62 height 22
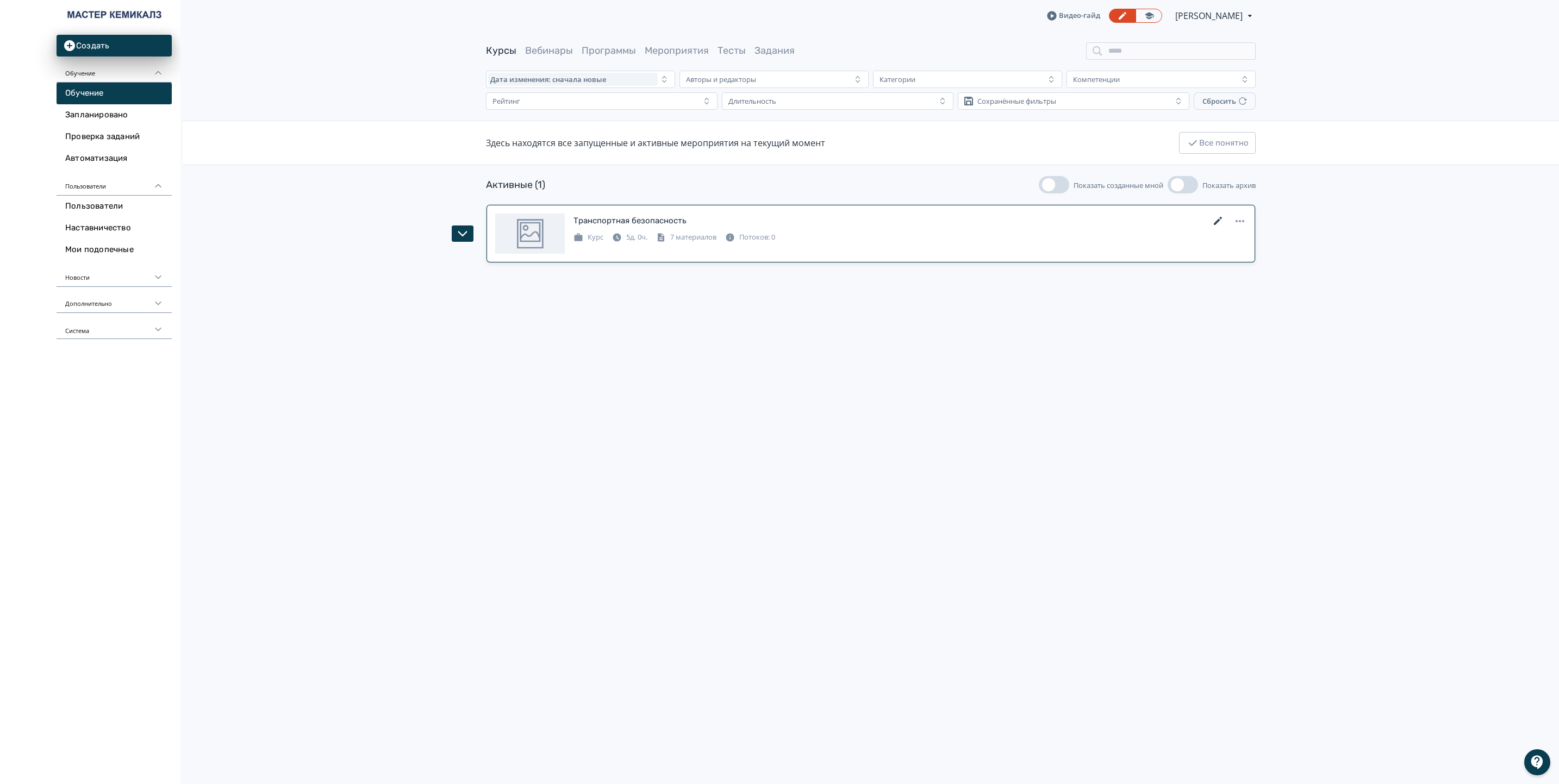
click at [1218, 219] on icon at bounding box center [1218, 221] width 13 height 13
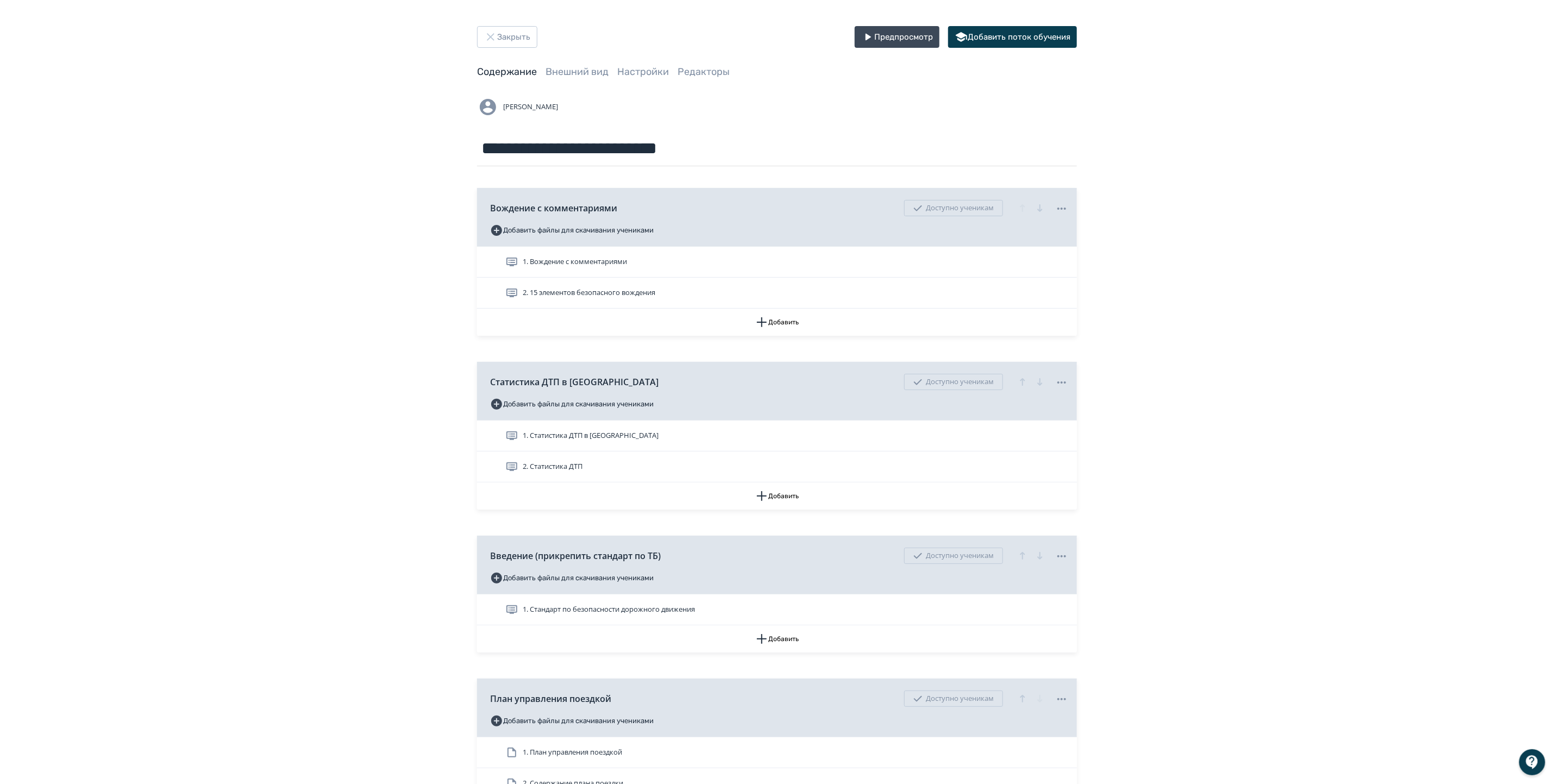
scroll to position [136, 0]
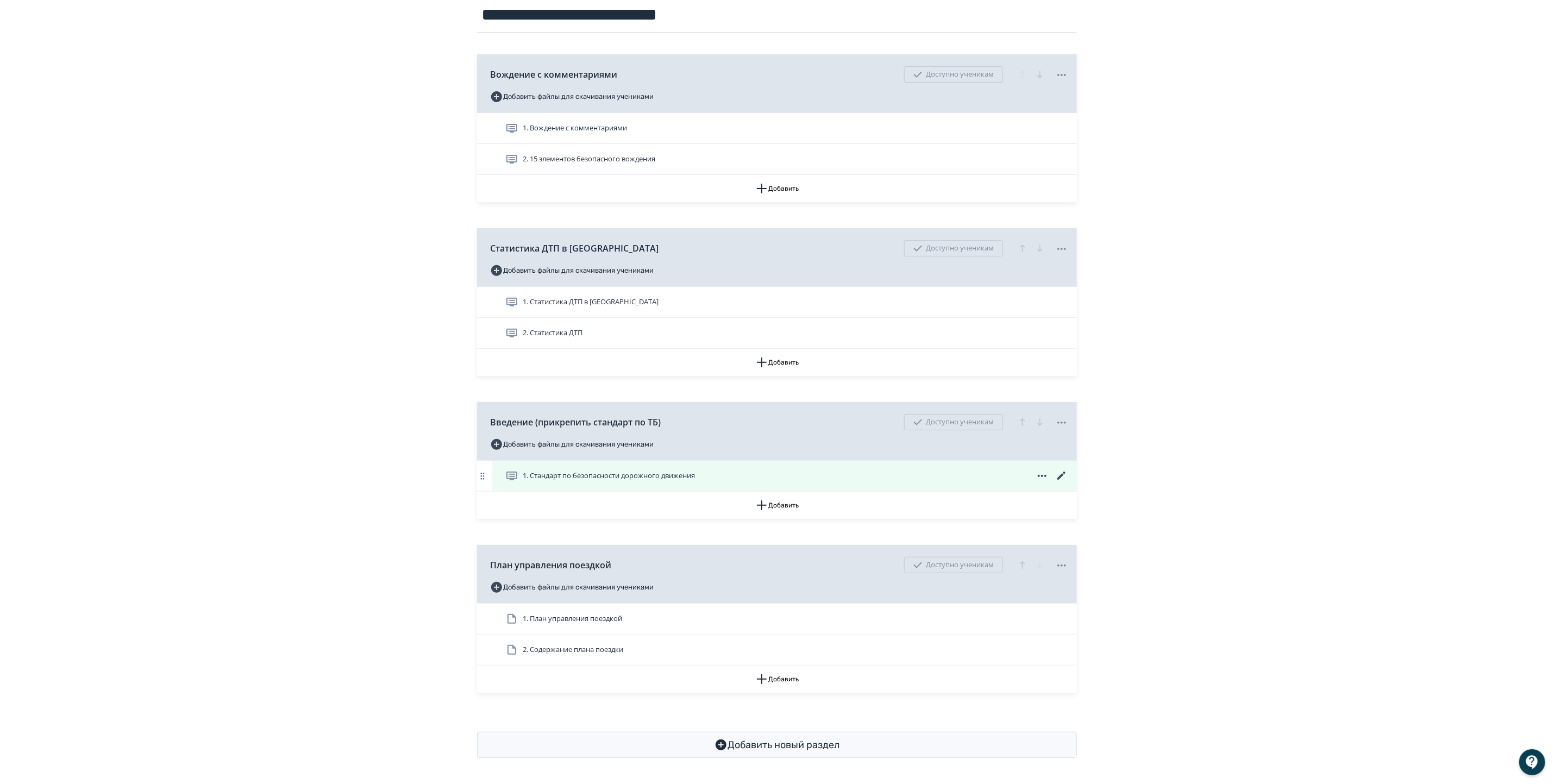
click at [1064, 475] on icon at bounding box center [1061, 476] width 13 height 13
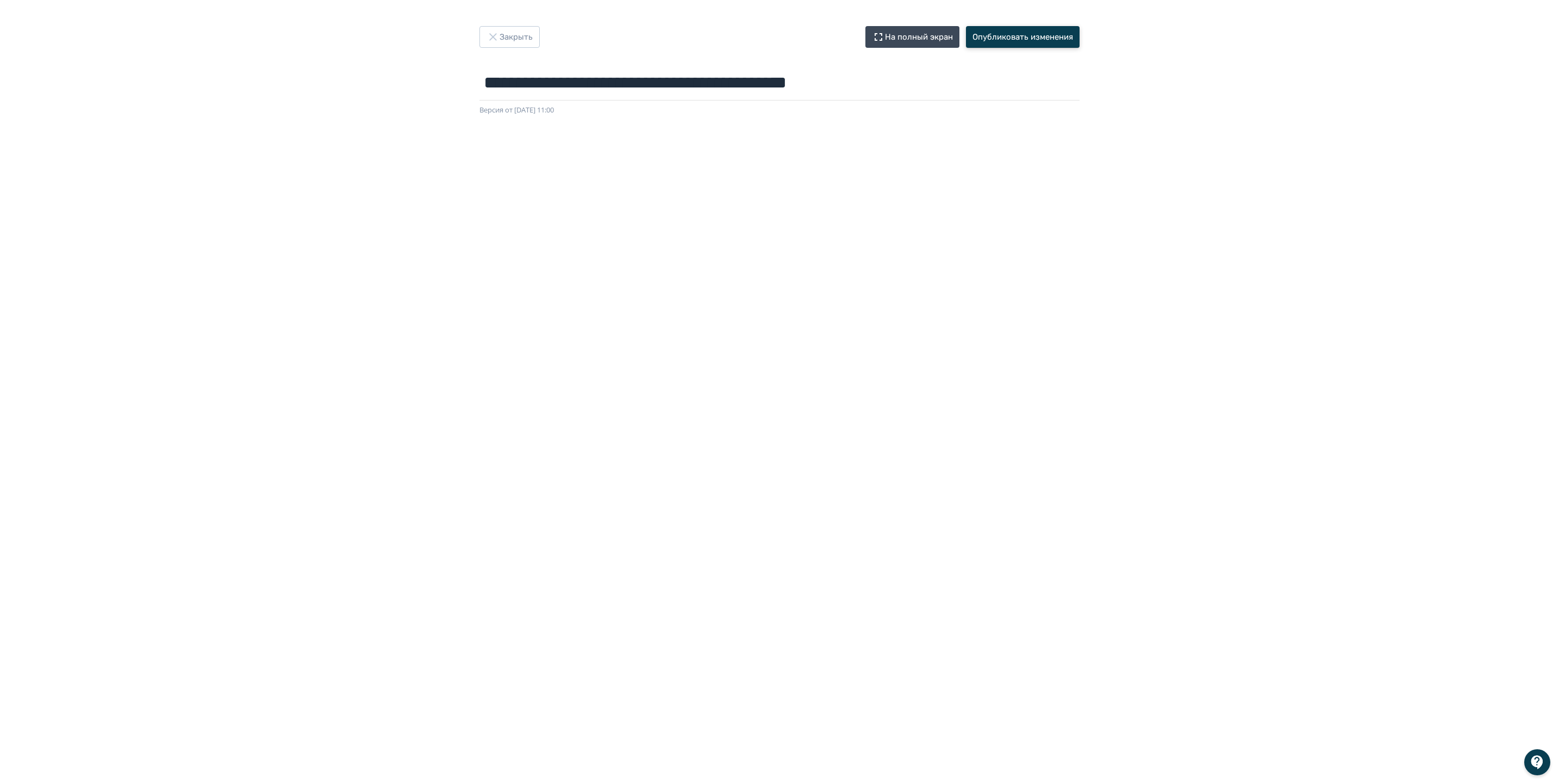
click at [1044, 36] on button "Опубликовать изменения" at bounding box center [1023, 36] width 113 height 22
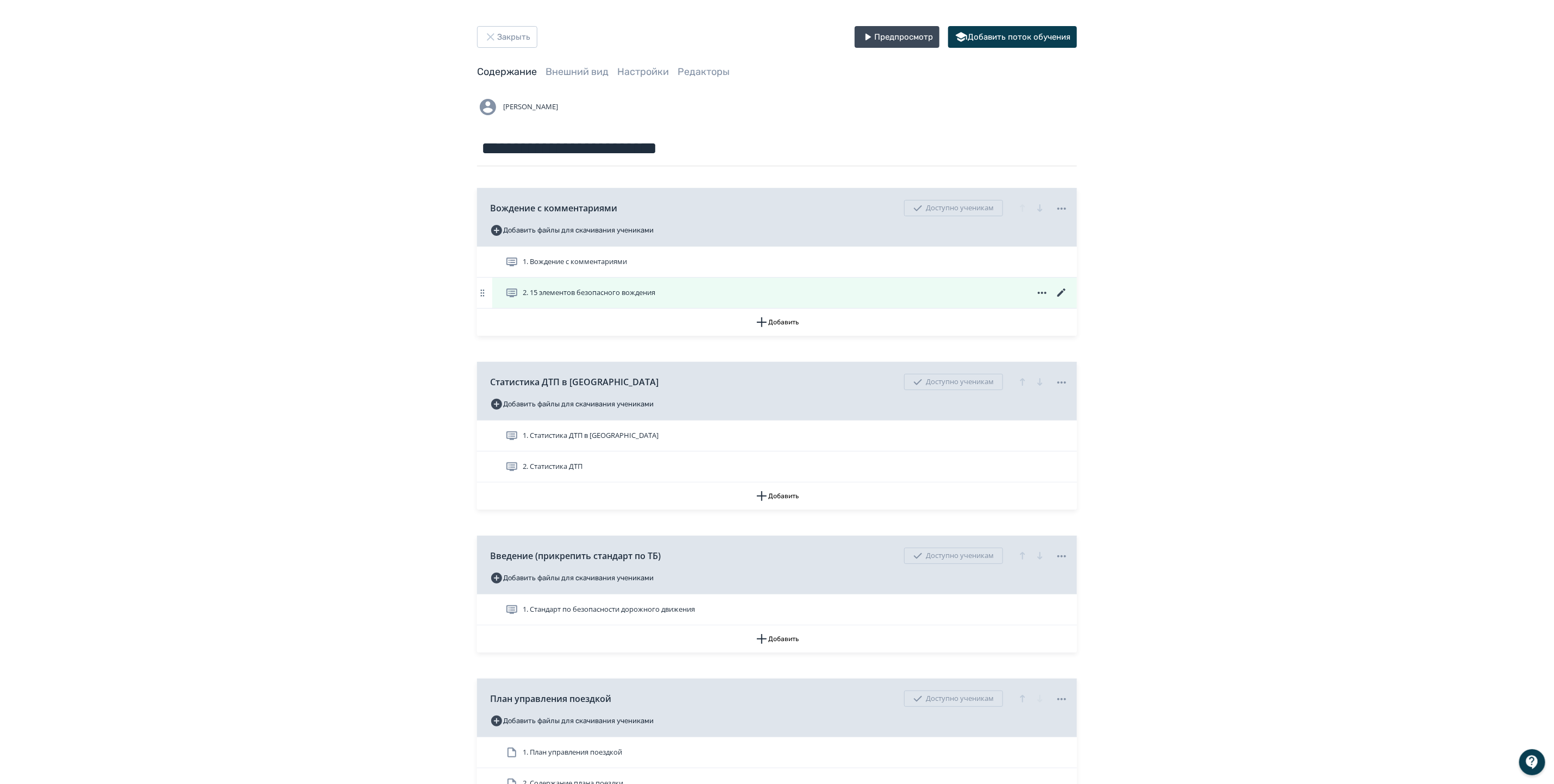
click at [1061, 293] on icon at bounding box center [1061, 292] width 8 height 8
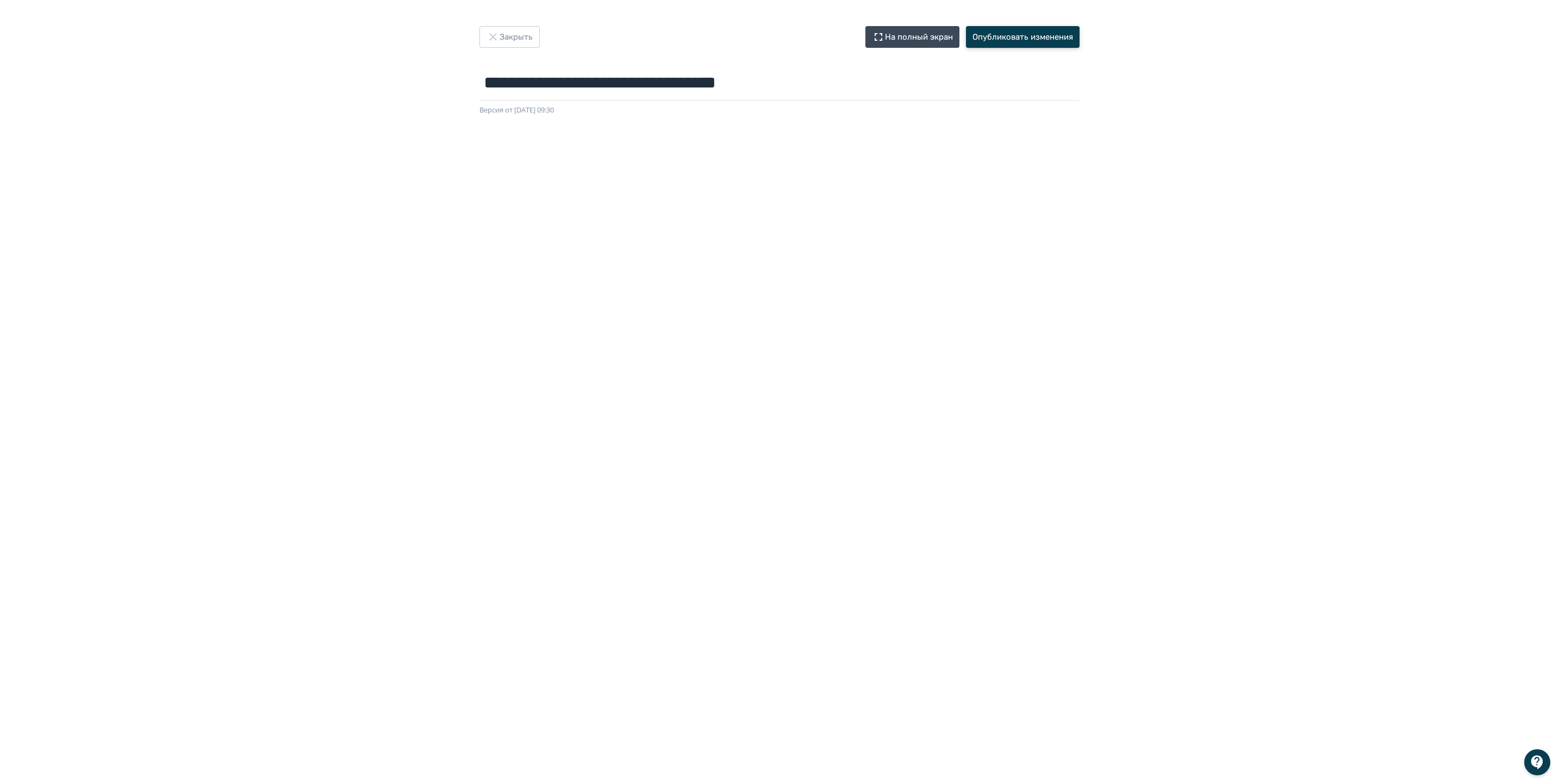
click at [1020, 31] on button "Опубликовать изменения" at bounding box center [1023, 36] width 113 height 22
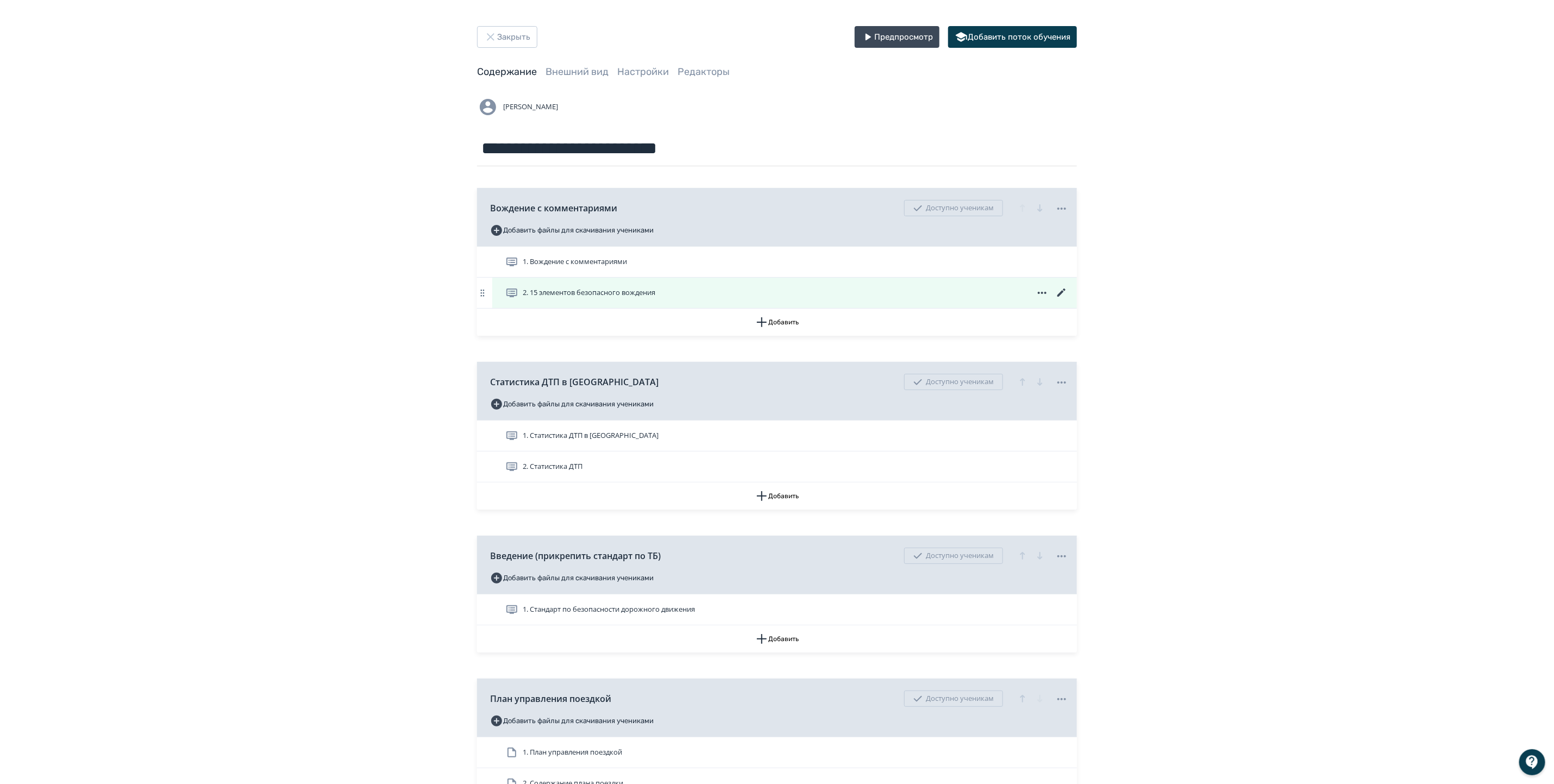
click at [1061, 293] on icon at bounding box center [1061, 292] width 8 height 8
